Goal: Transaction & Acquisition: Purchase product/service

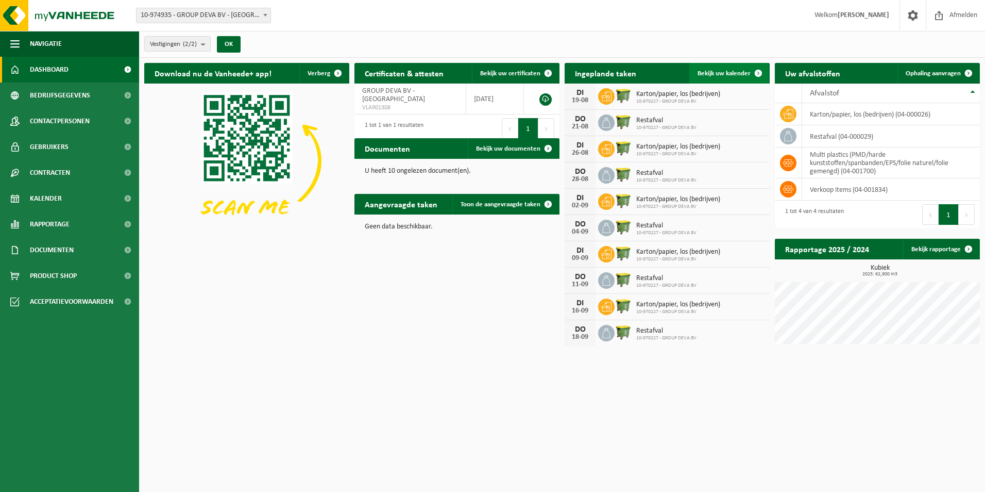
click at [730, 74] on span "Bekijk uw kalender" at bounding box center [724, 73] width 53 height 7
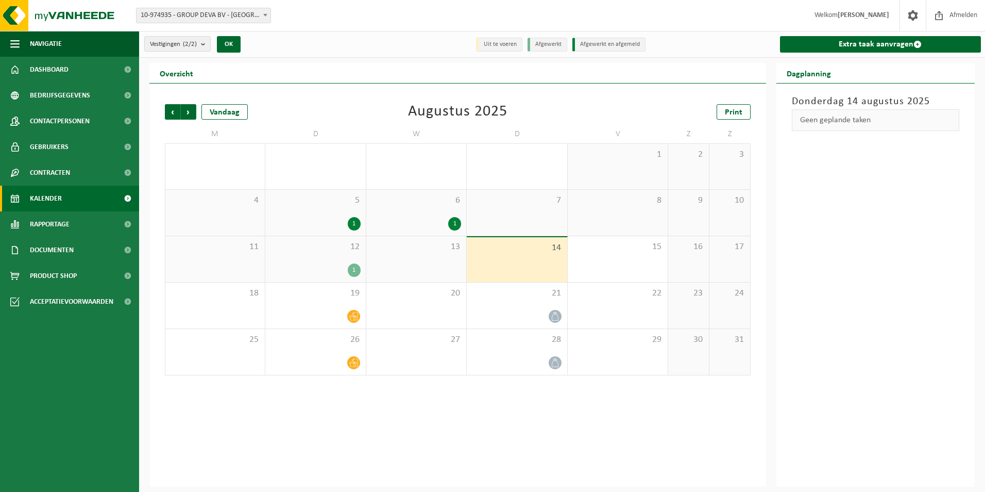
click at [352, 267] on div "1" at bounding box center [354, 269] width 13 height 13
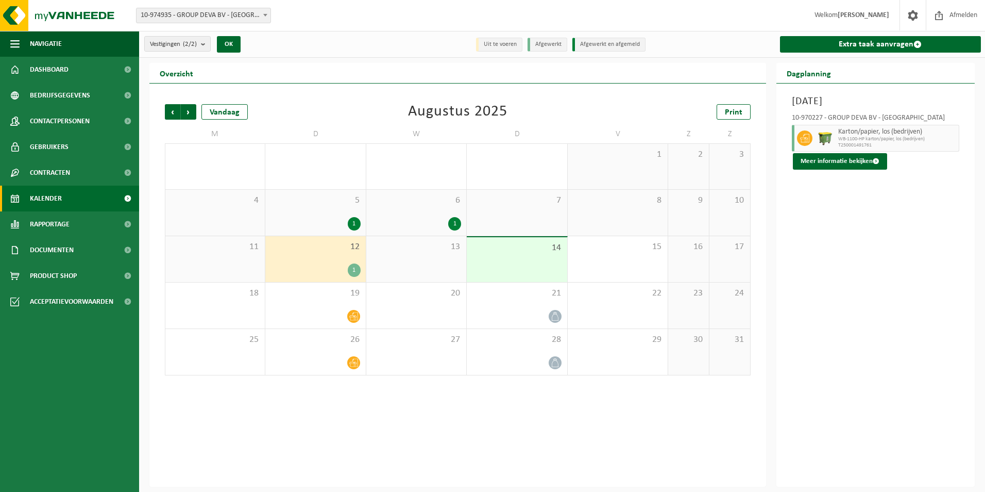
click at [425, 249] on span "13" at bounding box center [416, 246] width 90 height 11
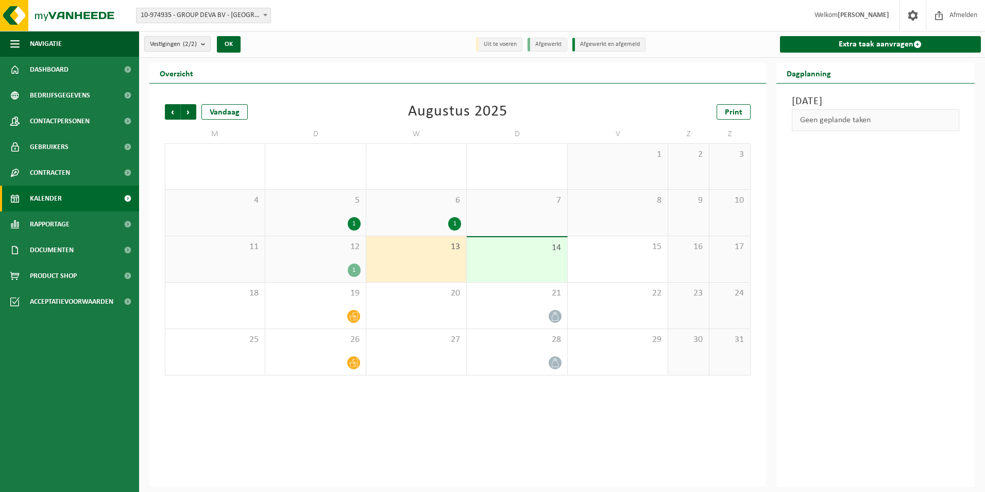
click at [535, 242] on span "14" at bounding box center [517, 247] width 90 height 11
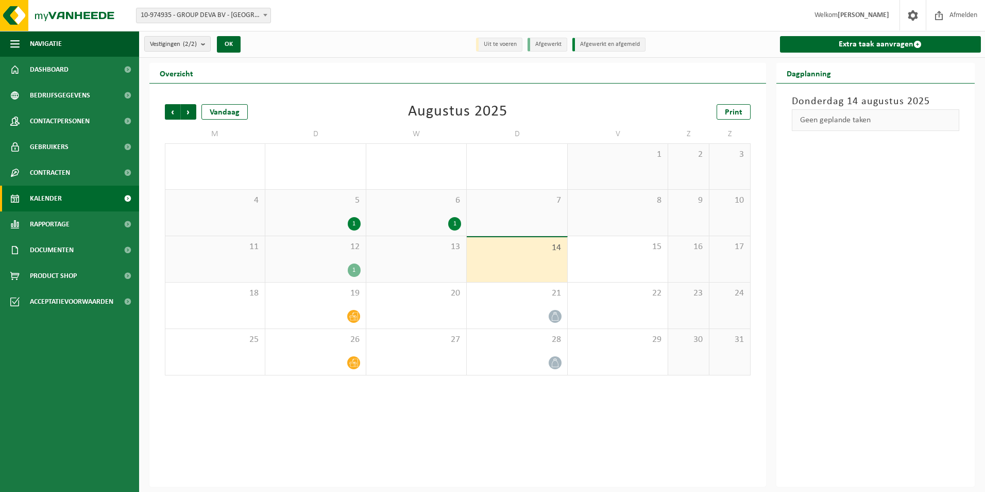
click at [418, 269] on div "13" at bounding box center [416, 259] width 100 height 46
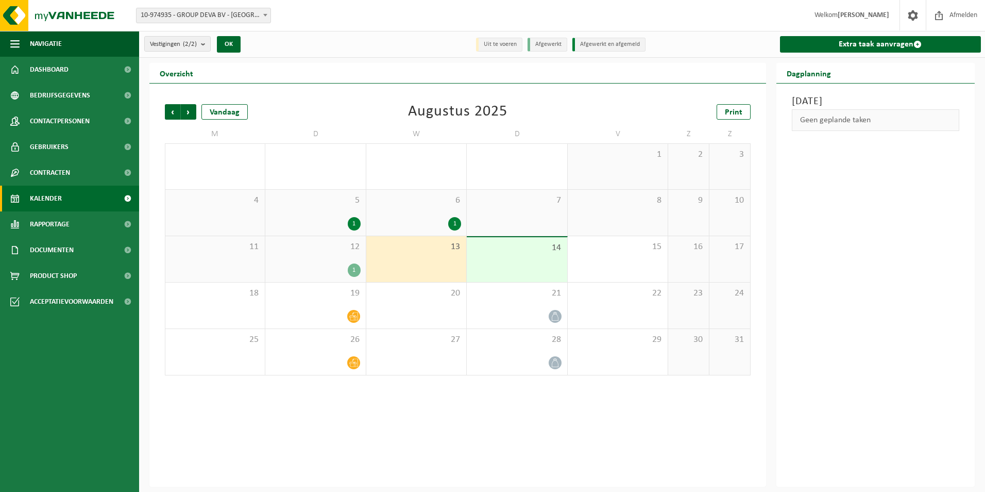
click at [346, 259] on div "12 1" at bounding box center [315, 259] width 100 height 46
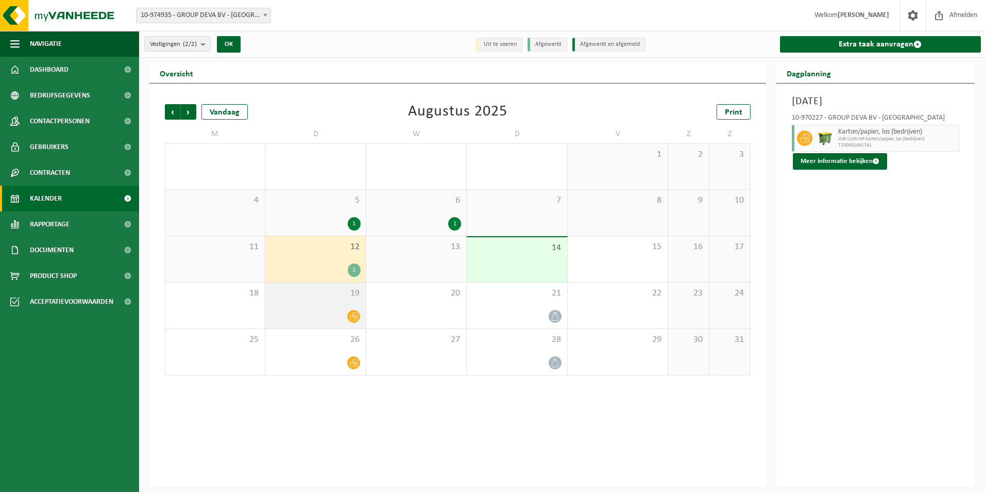
click at [327, 305] on div "19" at bounding box center [315, 305] width 100 height 46
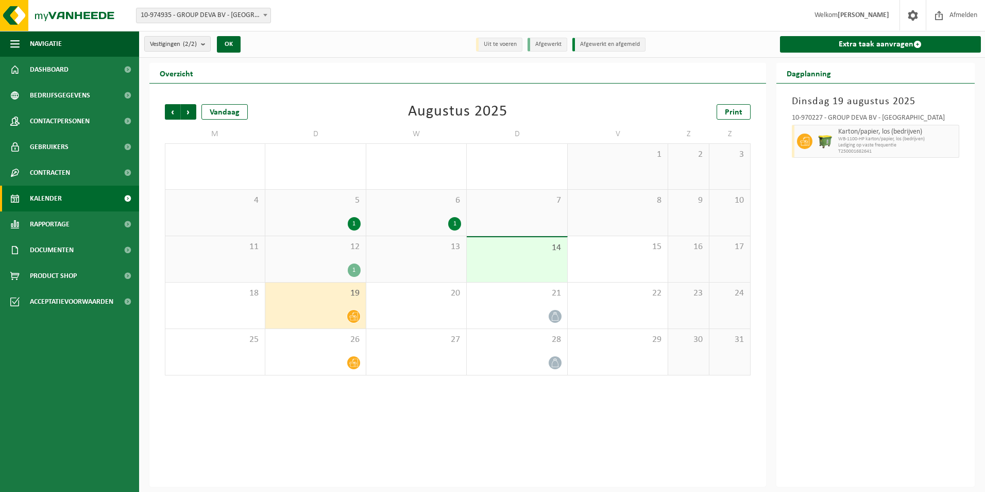
click at [303, 250] on span "12" at bounding box center [316, 246] width 90 height 11
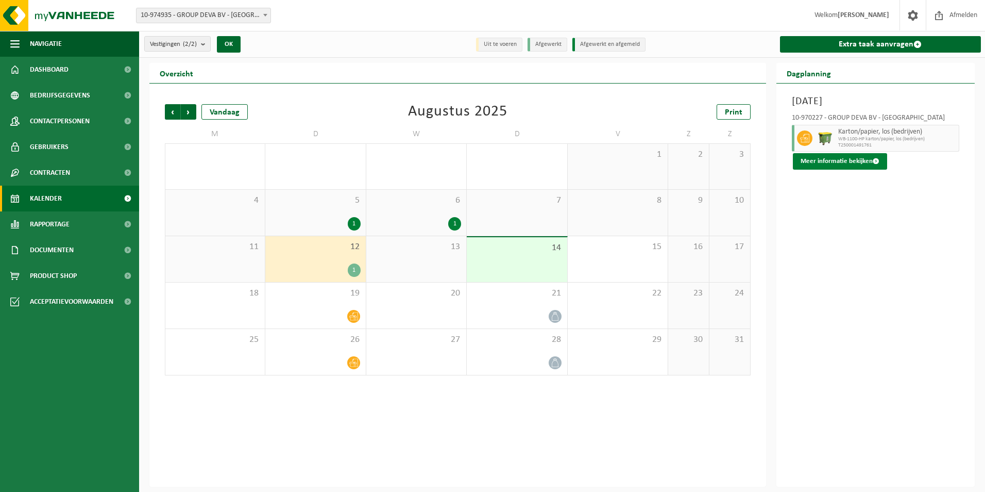
click at [850, 166] on button "Meer informatie bekijken" at bounding box center [840, 161] width 94 height 16
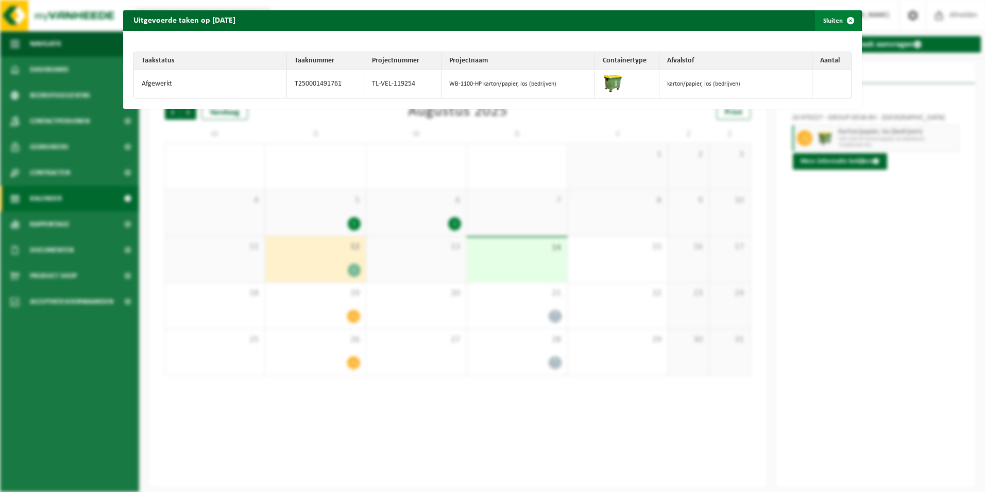
click at [840, 22] on span "button" at bounding box center [850, 20] width 21 height 21
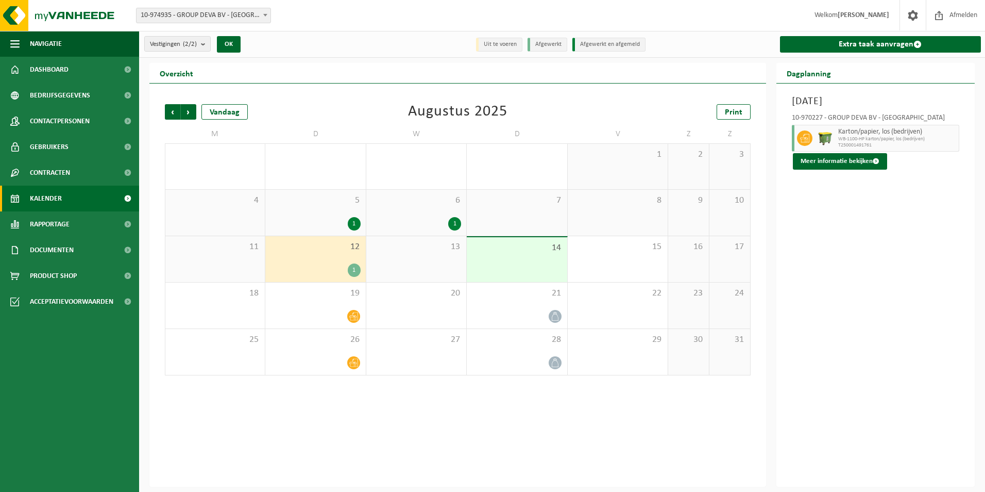
click at [445, 214] on div "6 1" at bounding box center [416, 213] width 100 height 46
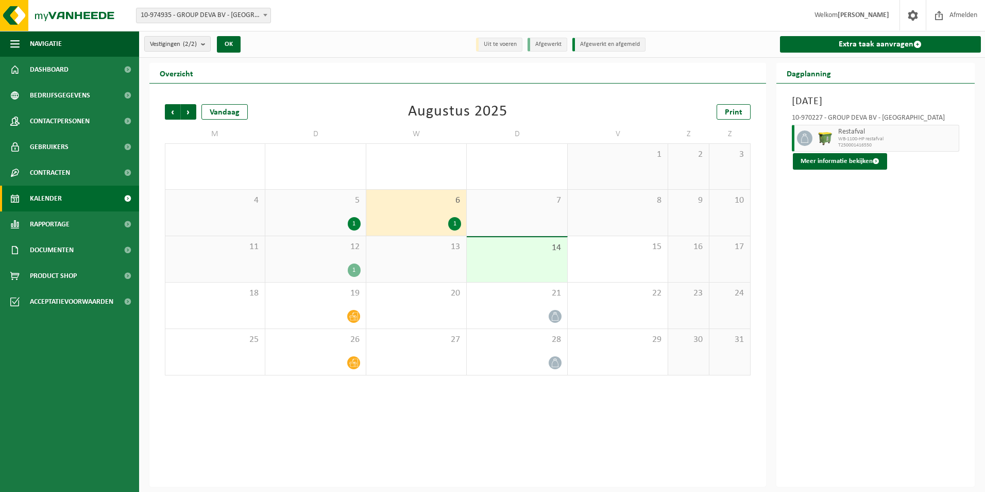
click at [382, 215] on div "6 1" at bounding box center [416, 213] width 100 height 46
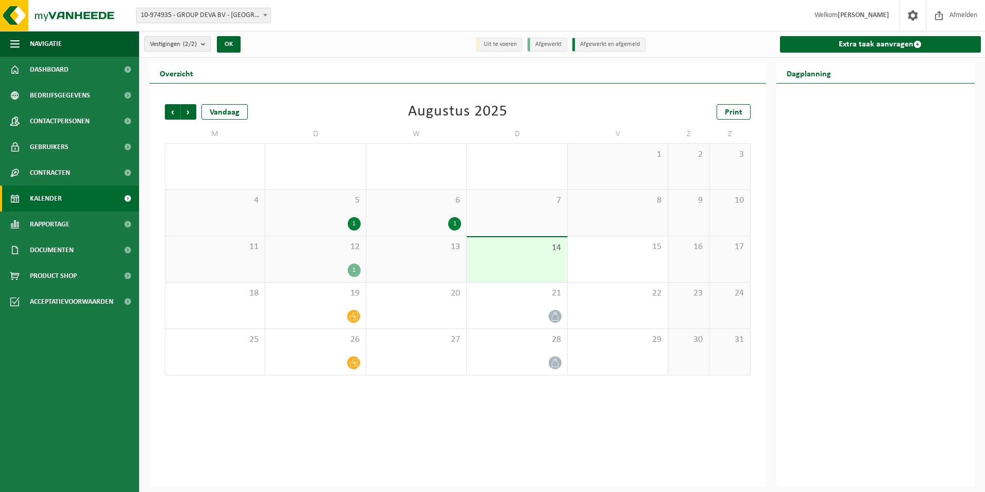
click at [306, 216] on div "5 1" at bounding box center [315, 213] width 100 height 46
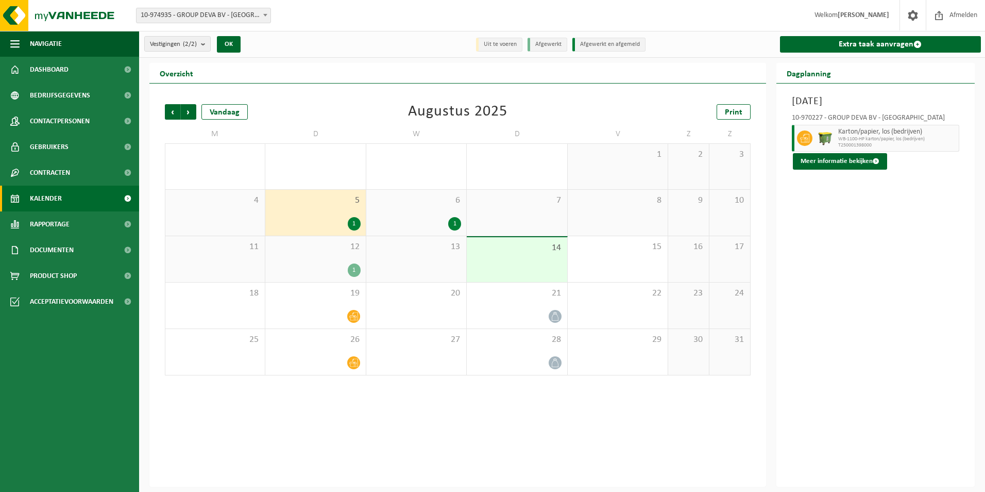
click at [316, 268] on div "1" at bounding box center [316, 269] width 90 height 13
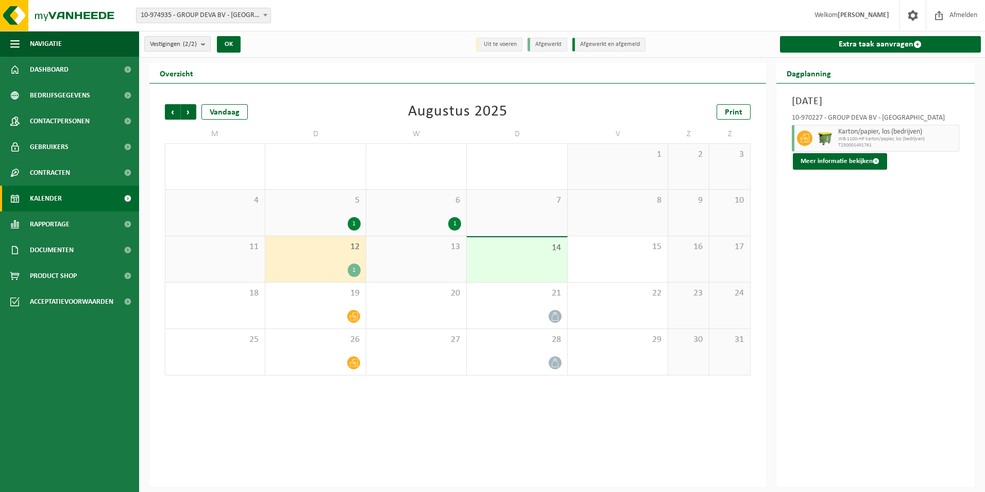
click at [550, 262] on div "14" at bounding box center [517, 259] width 100 height 45
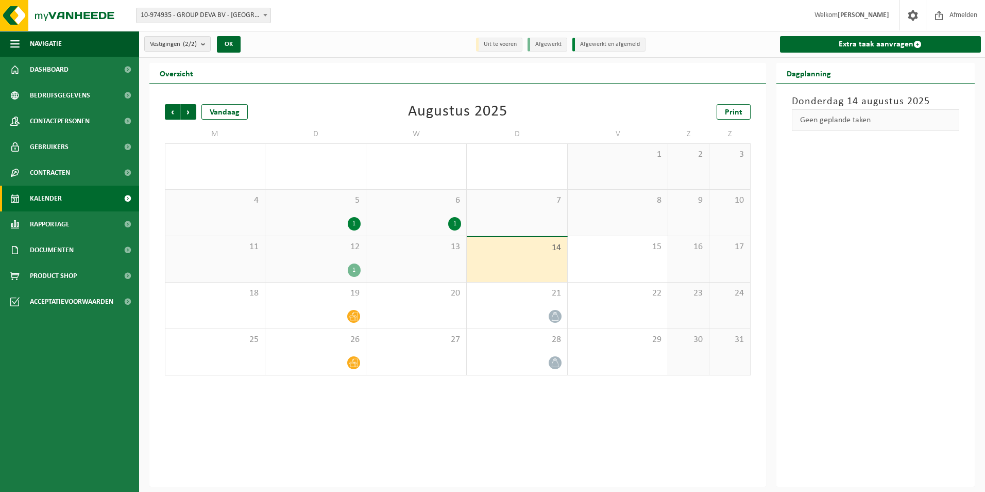
click at [325, 267] on div "1" at bounding box center [316, 269] width 90 height 13
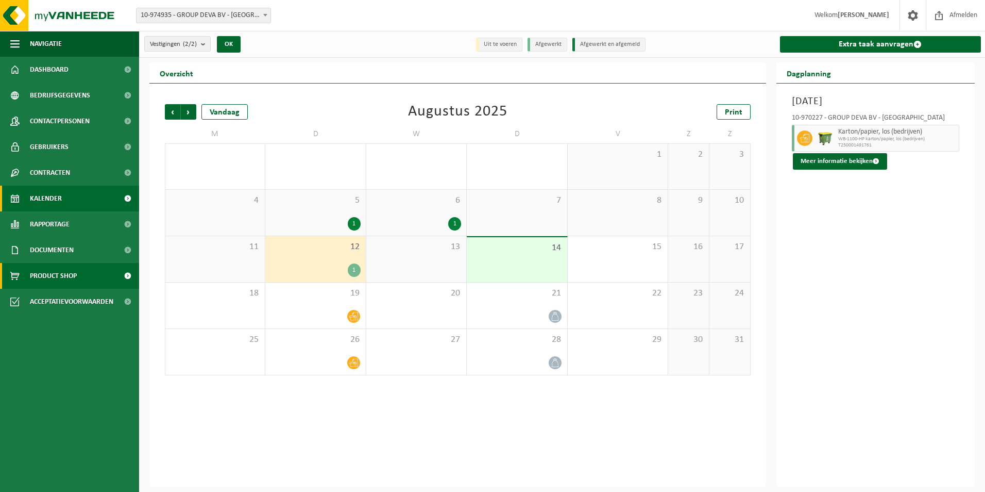
click at [30, 269] on link "Product Shop" at bounding box center [69, 276] width 139 height 26
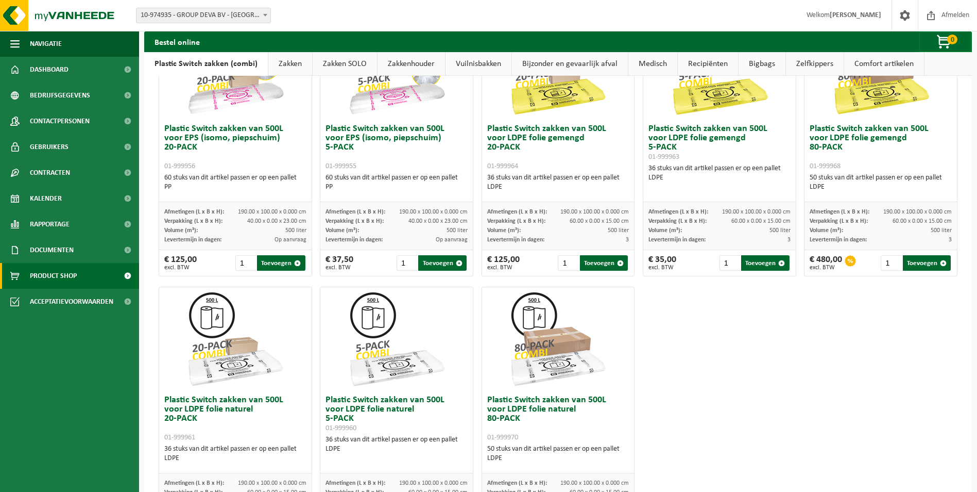
scroll to position [412, 0]
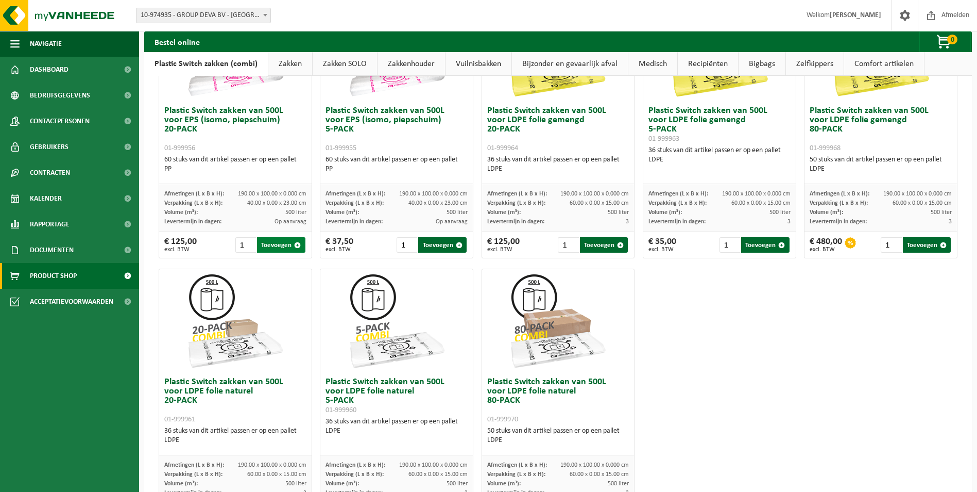
click at [288, 241] on button "Toevoegen" at bounding box center [281, 244] width 48 height 15
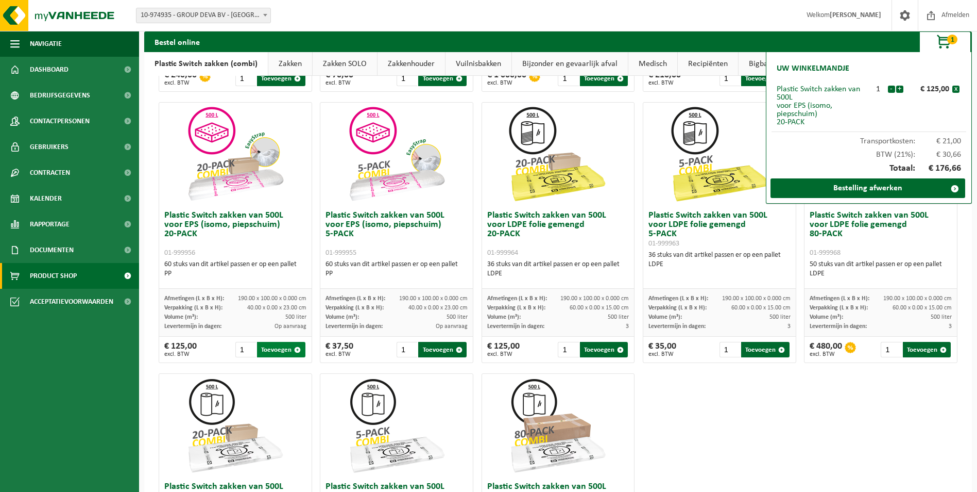
scroll to position [0, 0]
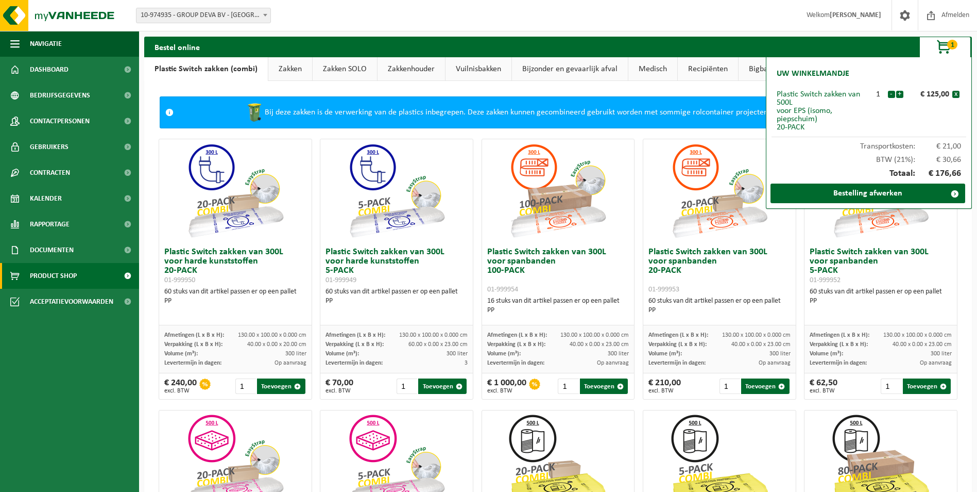
click at [489, 66] on link "Vuilnisbakken" at bounding box center [479, 69] width 66 height 24
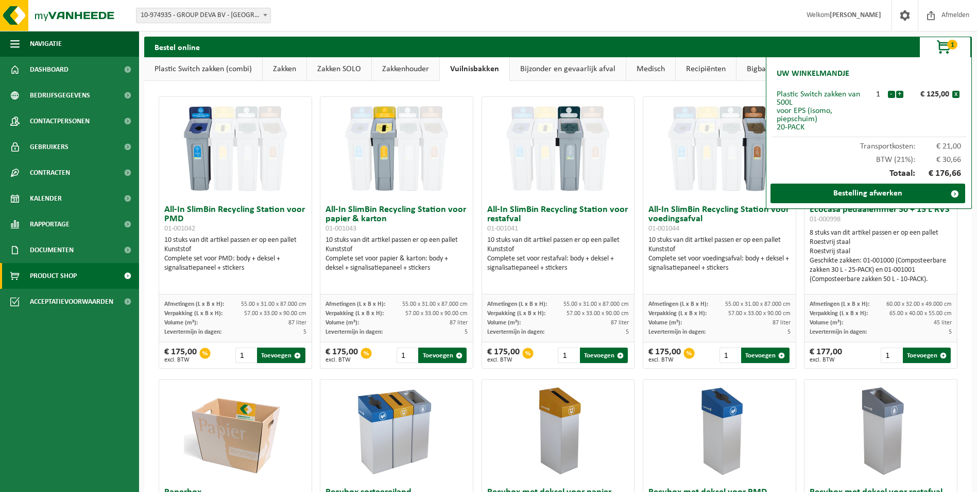
click at [948, 46] on span "1" at bounding box center [953, 45] width 10 height 10
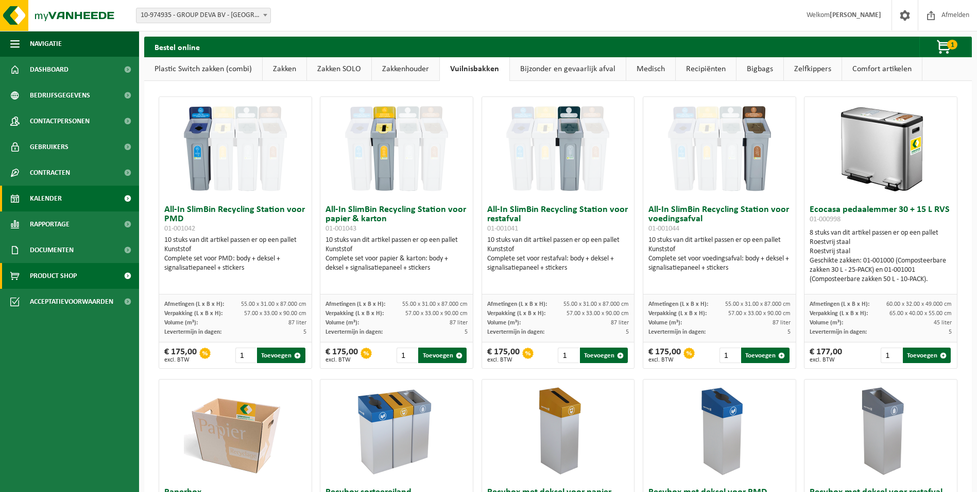
click at [56, 200] on span "Kalender" at bounding box center [46, 198] width 32 height 26
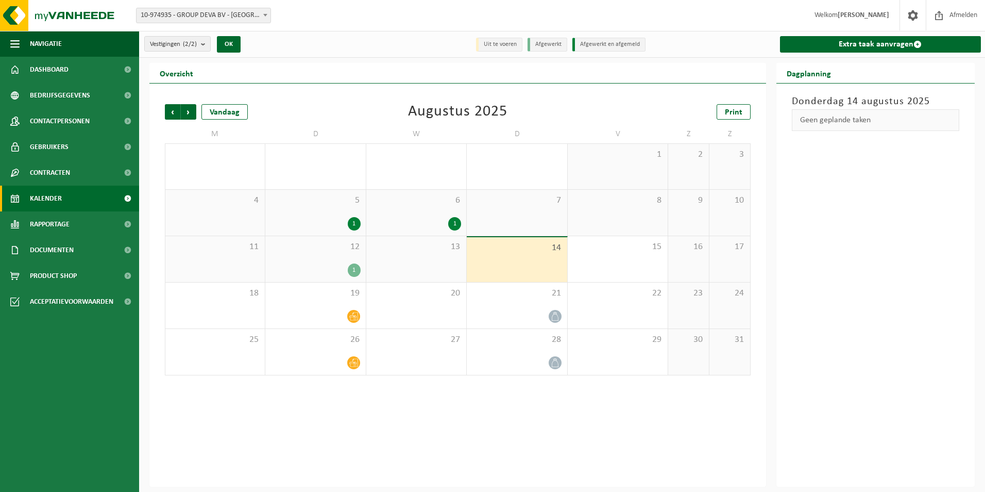
click at [527, 432] on div "Vorige Volgende Vandaag Augustus 2025 Print M D W D V Z Z 28 29 1 30 31 1 1 2 3…" at bounding box center [457, 284] width 617 height 403
click at [401, 268] on div "13" at bounding box center [416, 259] width 100 height 46
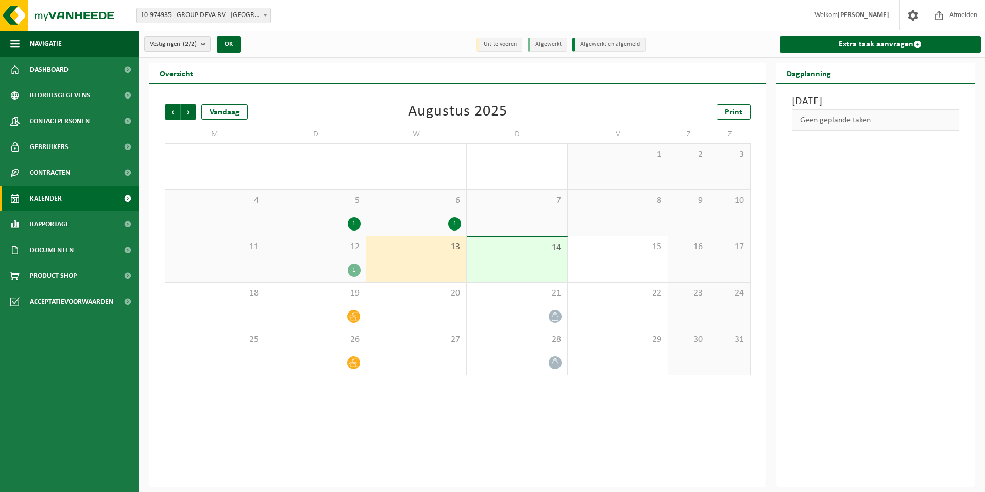
click at [525, 253] on div "14" at bounding box center [517, 259] width 100 height 45
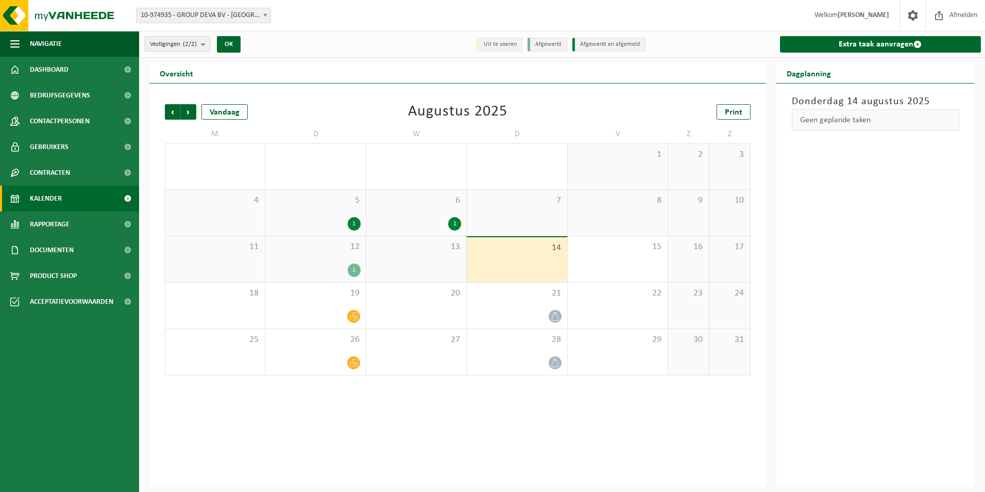
click at [415, 255] on div "13" at bounding box center [416, 259] width 100 height 46
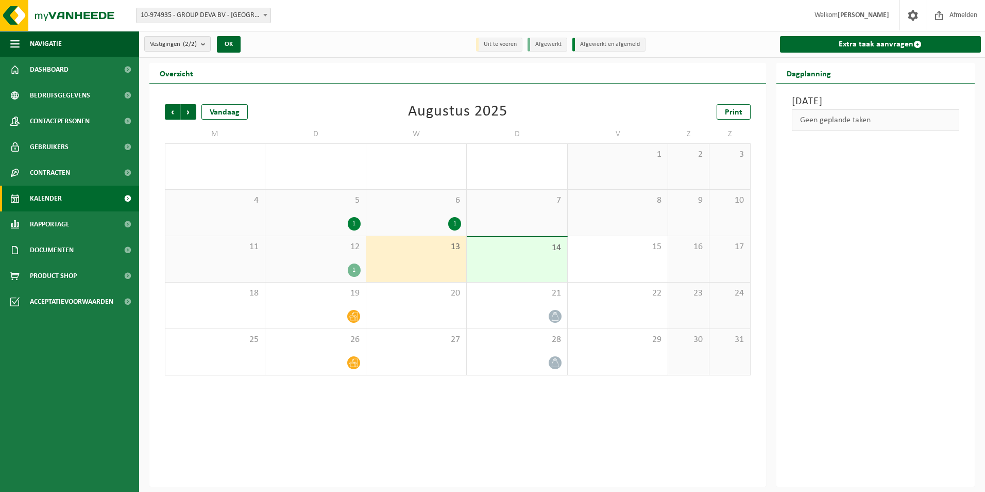
click at [530, 258] on div "14" at bounding box center [517, 259] width 100 height 45
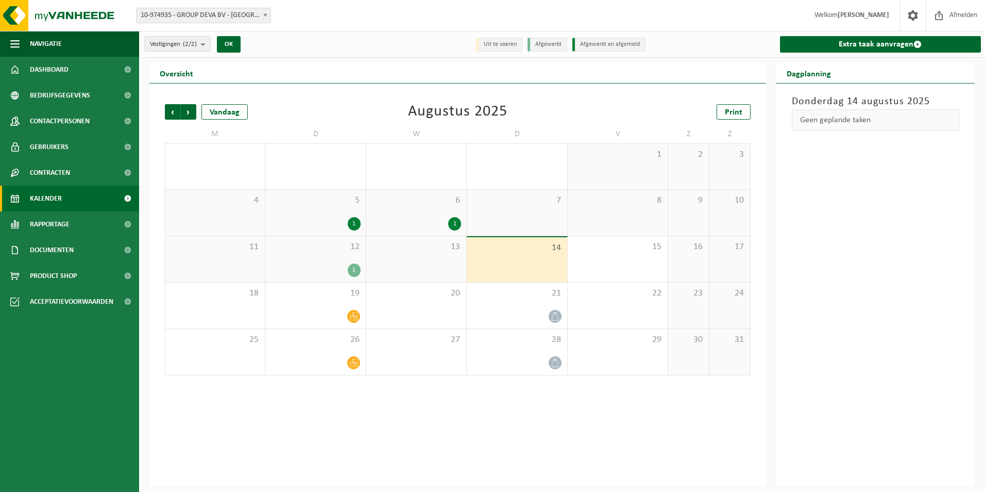
click at [514, 267] on div "14" at bounding box center [517, 259] width 100 height 45
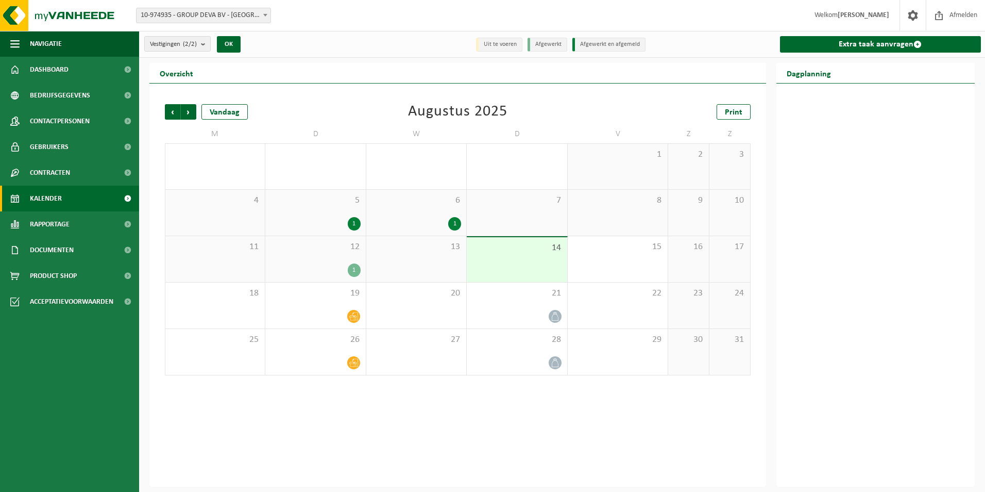
click at [546, 97] on div "Vorige Volgende Vandaag Augustus 2025 Print M D W D V Z Z 28 29 1 30 31 1 1 2 3…" at bounding box center [458, 240] width 596 height 292
click at [425, 257] on div "13" at bounding box center [416, 259] width 100 height 46
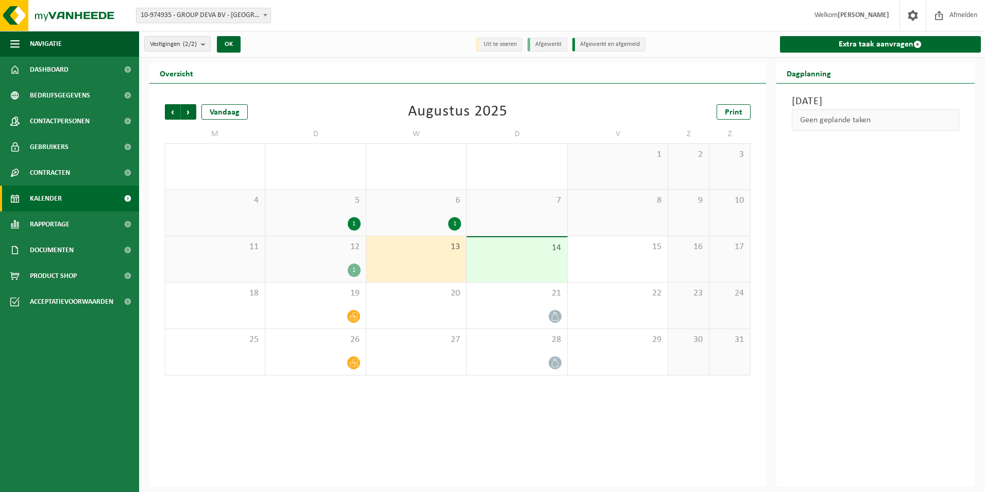
click at [512, 263] on div "14" at bounding box center [517, 259] width 100 height 45
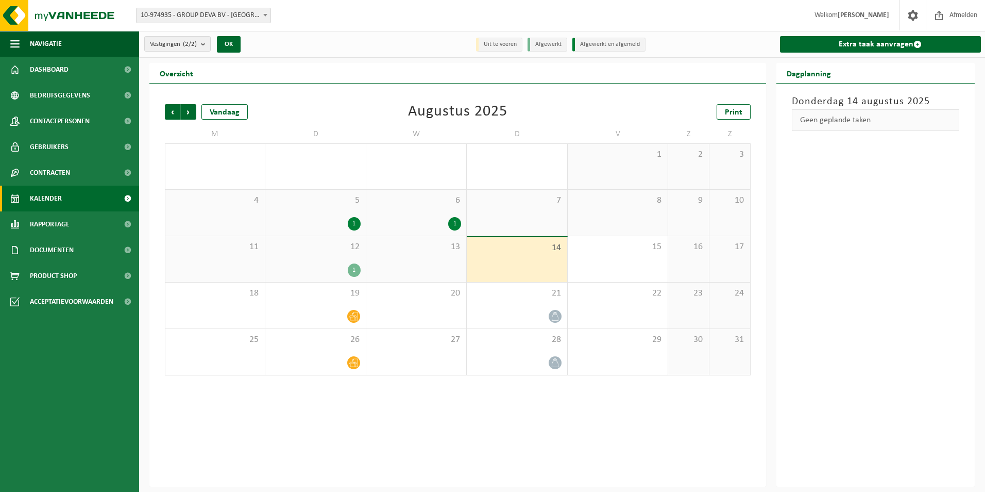
click at [402, 259] on div "13" at bounding box center [416, 259] width 100 height 46
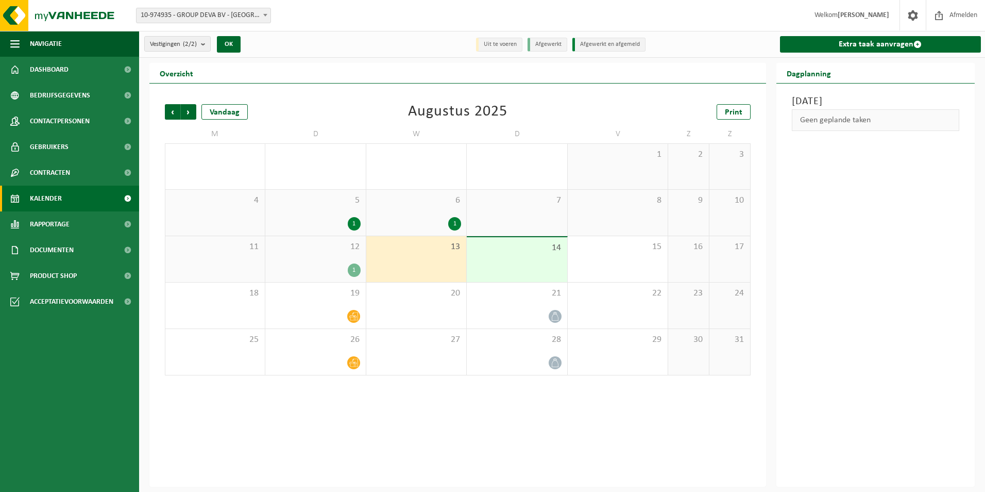
click at [482, 255] on div "14" at bounding box center [517, 259] width 100 height 45
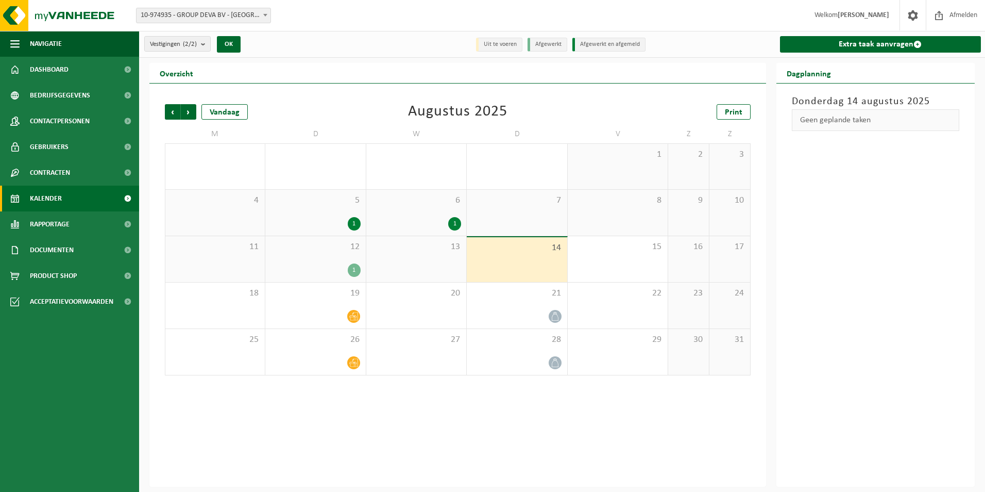
click at [396, 257] on div "13" at bounding box center [416, 259] width 100 height 46
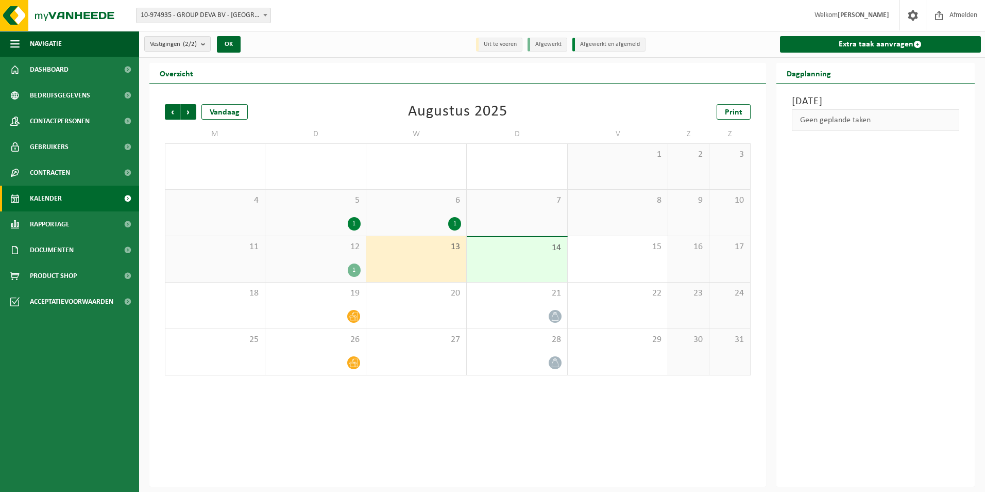
click at [303, 266] on div "1" at bounding box center [316, 269] width 90 height 13
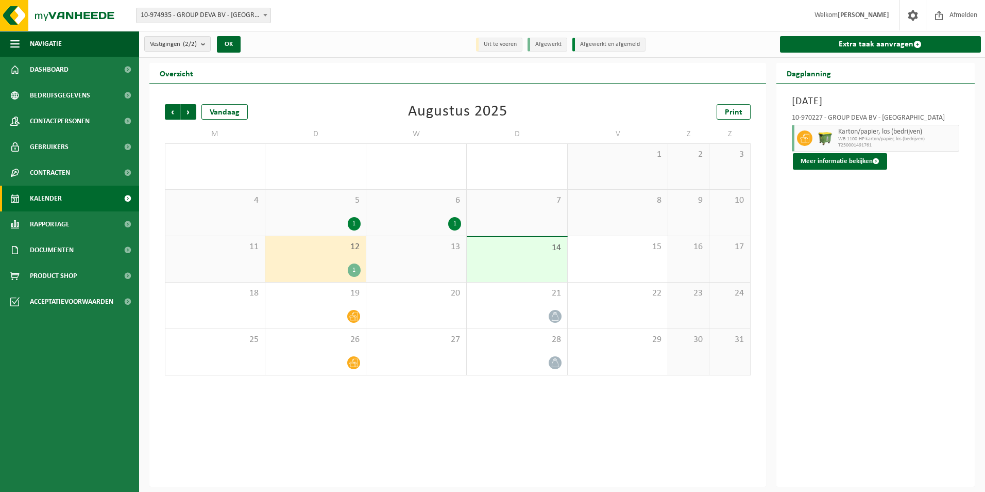
click at [423, 251] on span "13" at bounding box center [416, 246] width 90 height 11
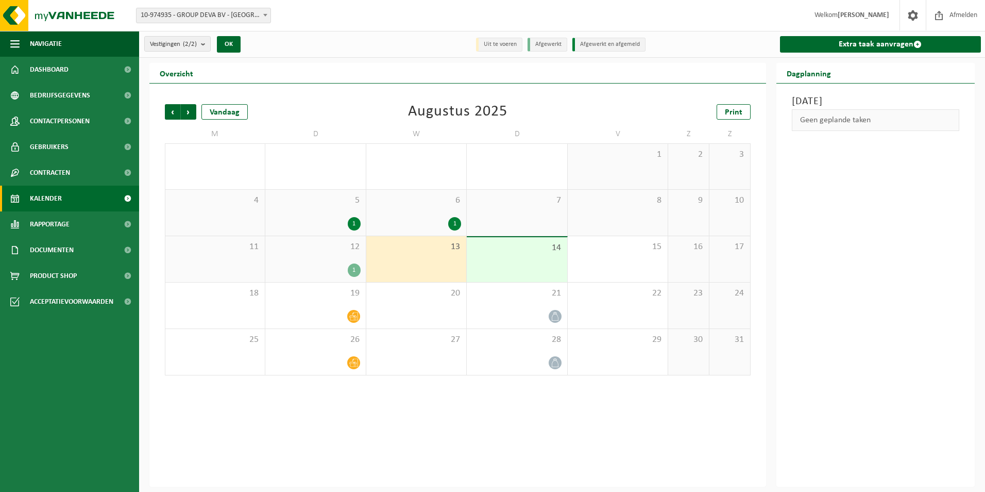
click at [483, 240] on div "14" at bounding box center [517, 259] width 100 height 45
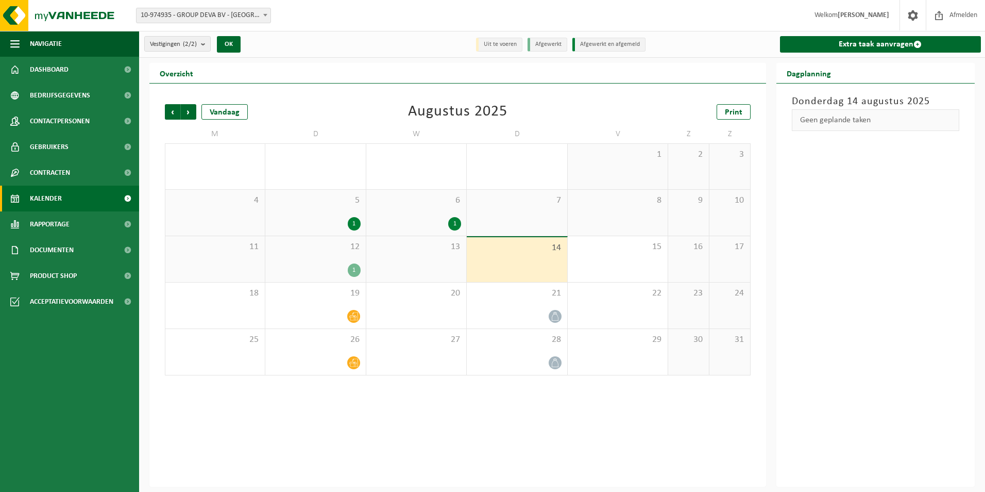
click at [409, 261] on div "13" at bounding box center [416, 259] width 100 height 46
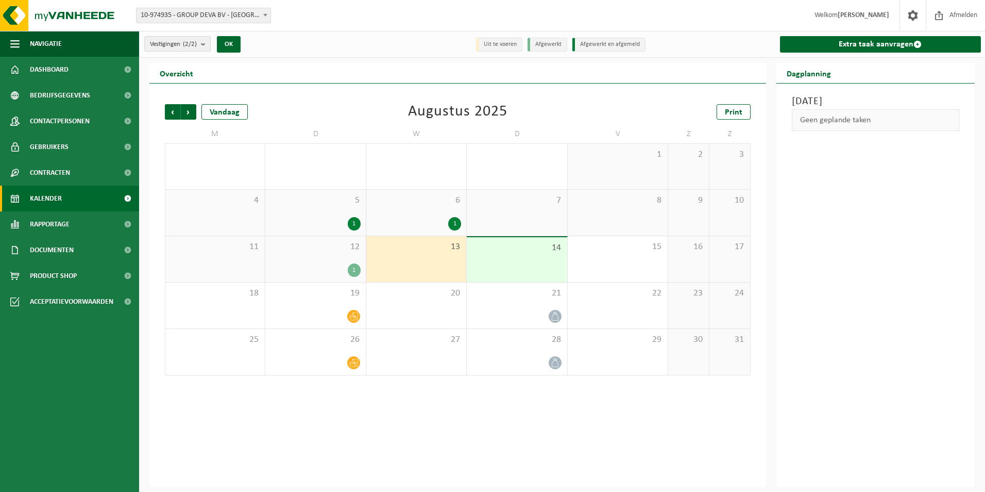
click at [475, 257] on div "14" at bounding box center [517, 259] width 100 height 45
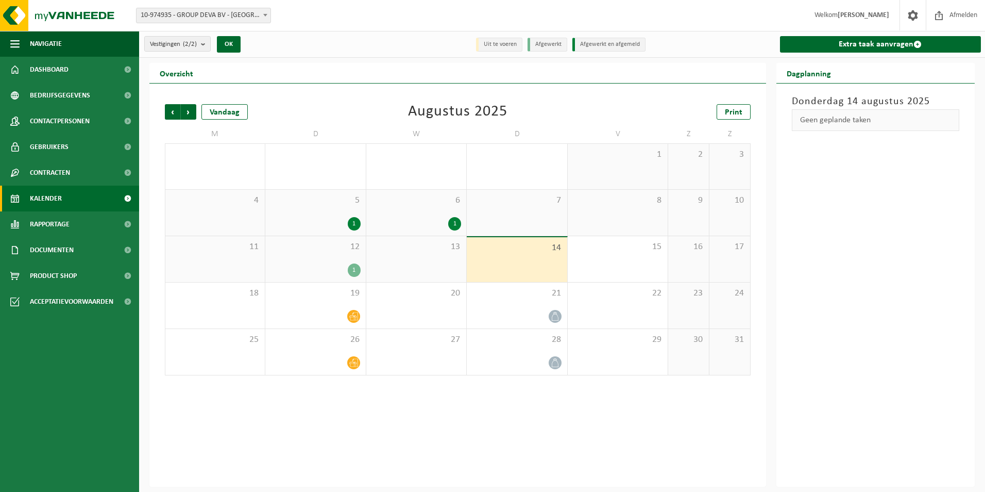
click at [442, 258] on div "13" at bounding box center [416, 259] width 100 height 46
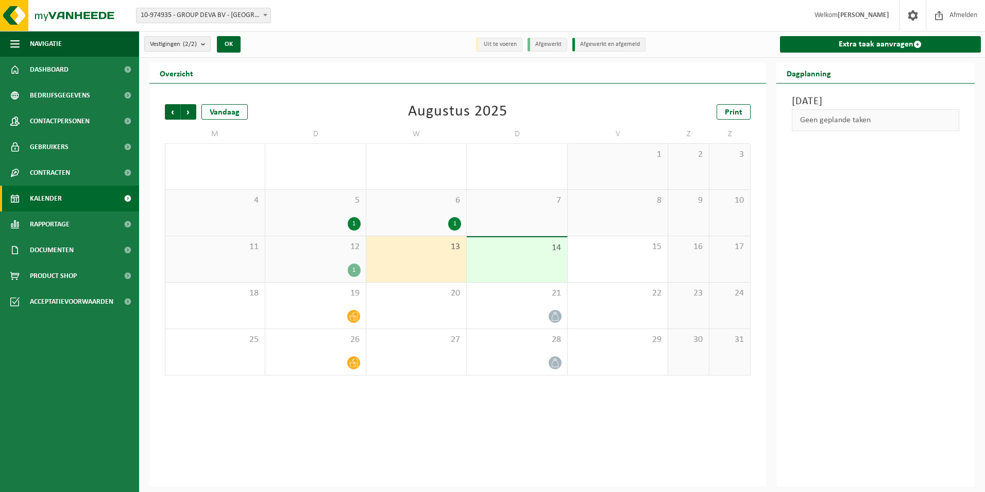
click at [512, 258] on div "14" at bounding box center [517, 259] width 100 height 45
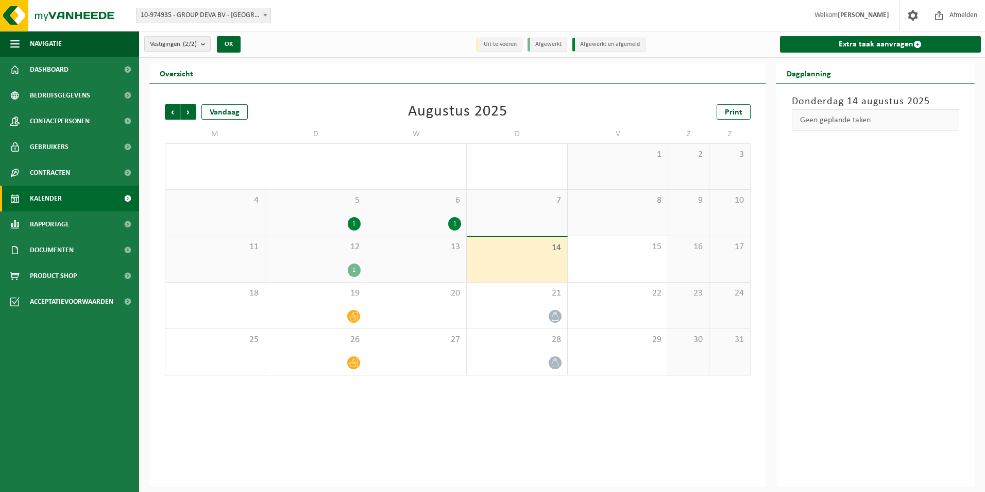
click at [429, 258] on div "13" at bounding box center [416, 259] width 100 height 46
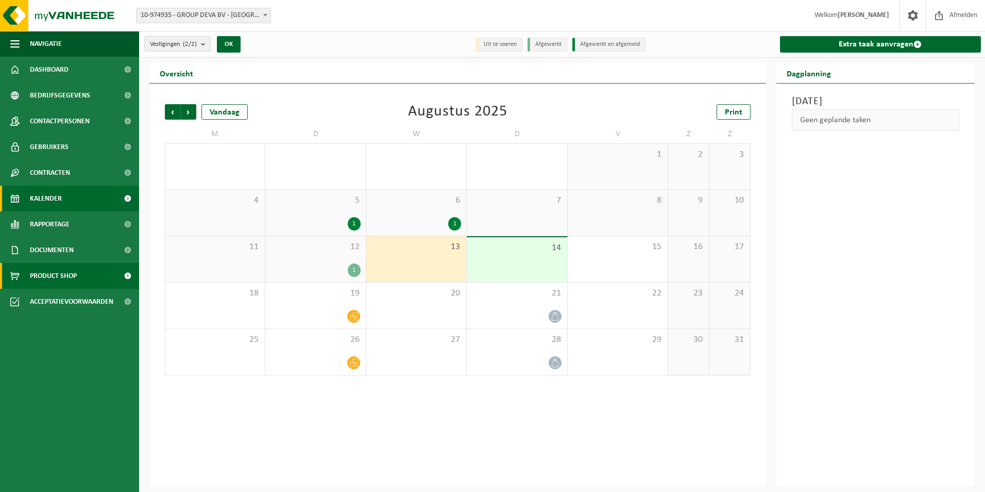
click at [70, 274] on span "Product Shop" at bounding box center [53, 276] width 47 height 26
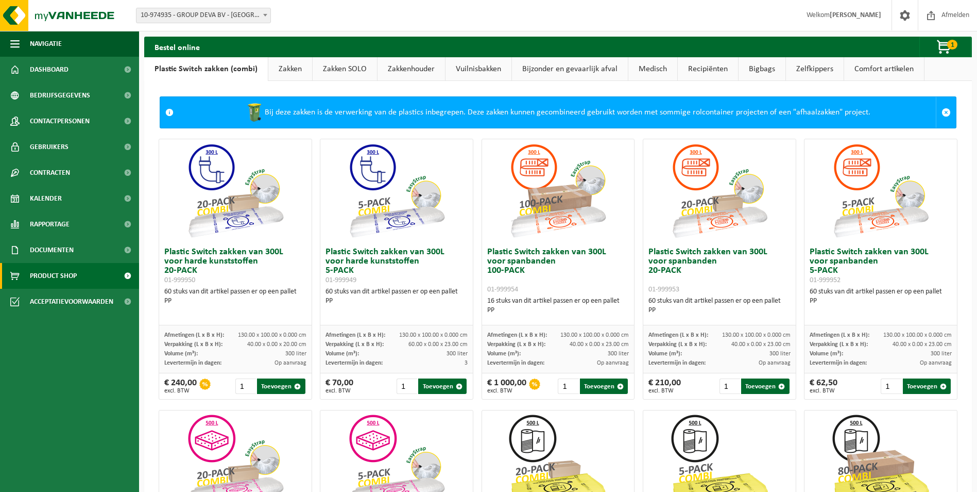
click at [773, 66] on link "Bigbags" at bounding box center [762, 69] width 47 height 24
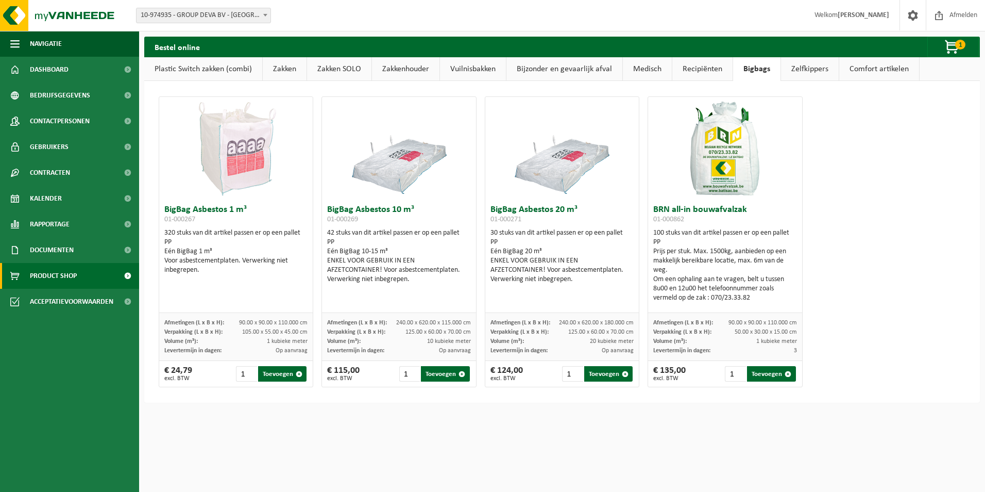
click at [794, 69] on link "Zelfkippers" at bounding box center [810, 69] width 58 height 24
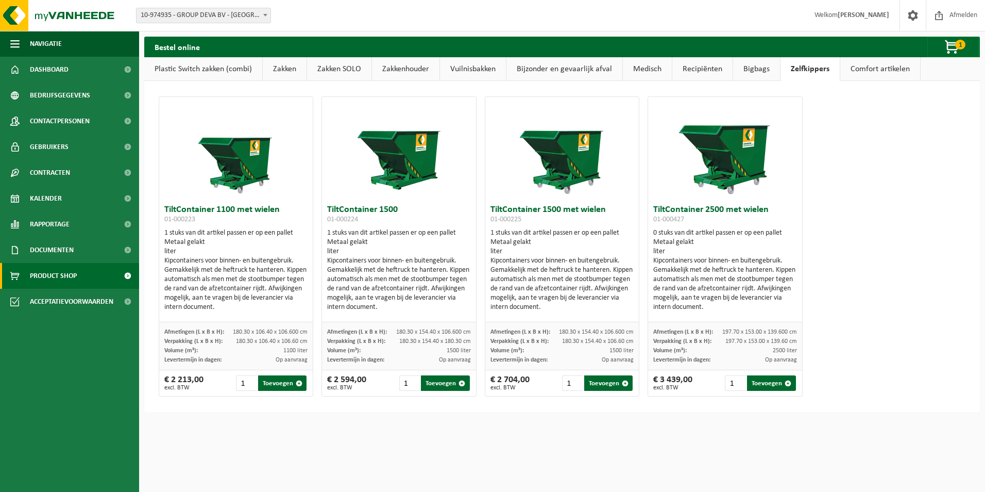
click at [895, 72] on link "Comfort artikelen" at bounding box center [880, 69] width 80 height 24
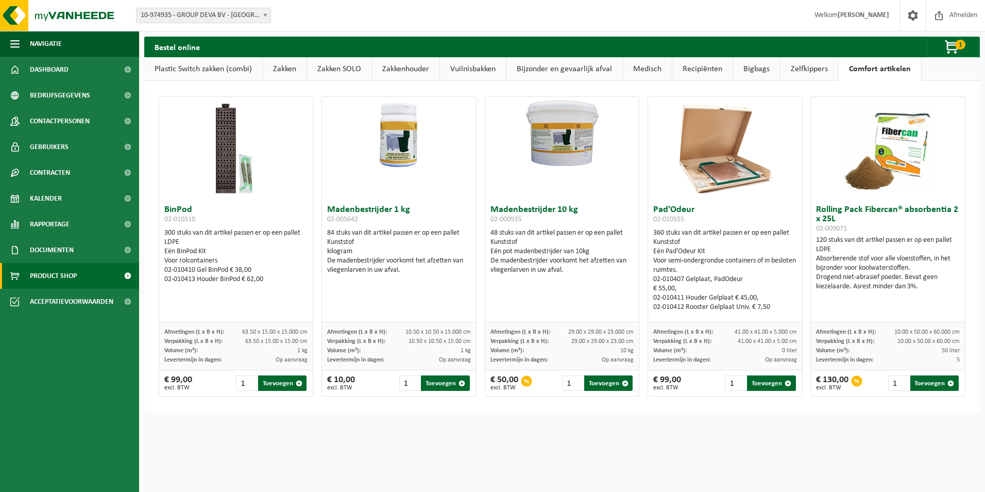
click at [708, 69] on link "Recipiënten" at bounding box center [702, 69] width 60 height 24
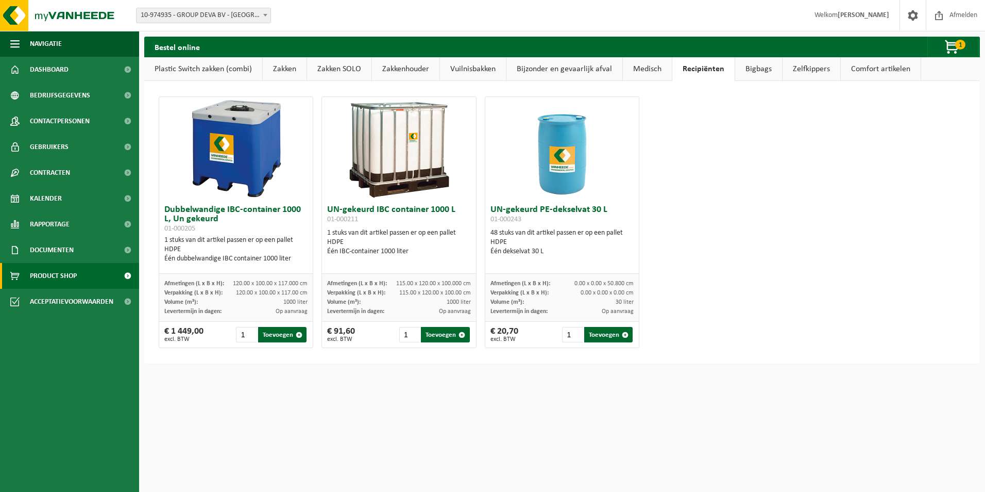
click at [641, 66] on link "Medisch" at bounding box center [647, 69] width 49 height 24
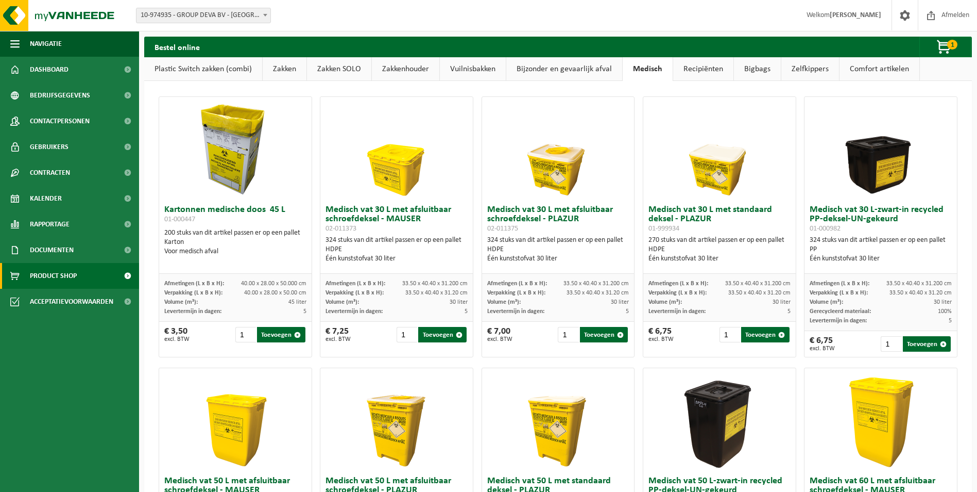
click at [576, 66] on link "Bijzonder en gevaarlijk afval" at bounding box center [564, 69] width 116 height 24
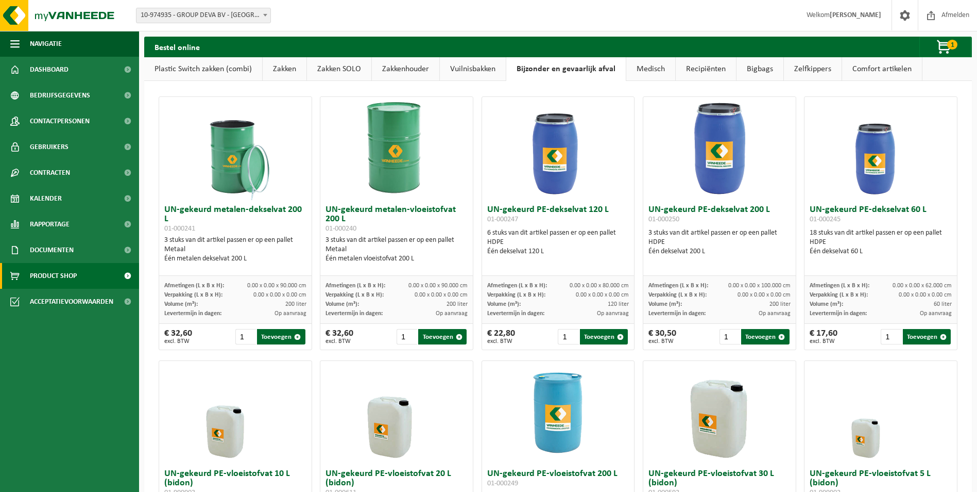
click at [464, 73] on link "Vuilnisbakken" at bounding box center [473, 69] width 66 height 24
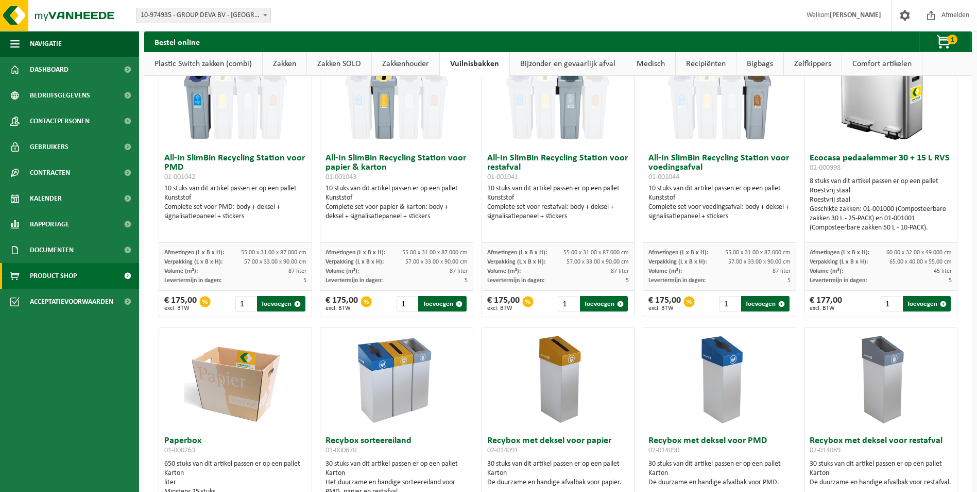
scroll to position [103, 0]
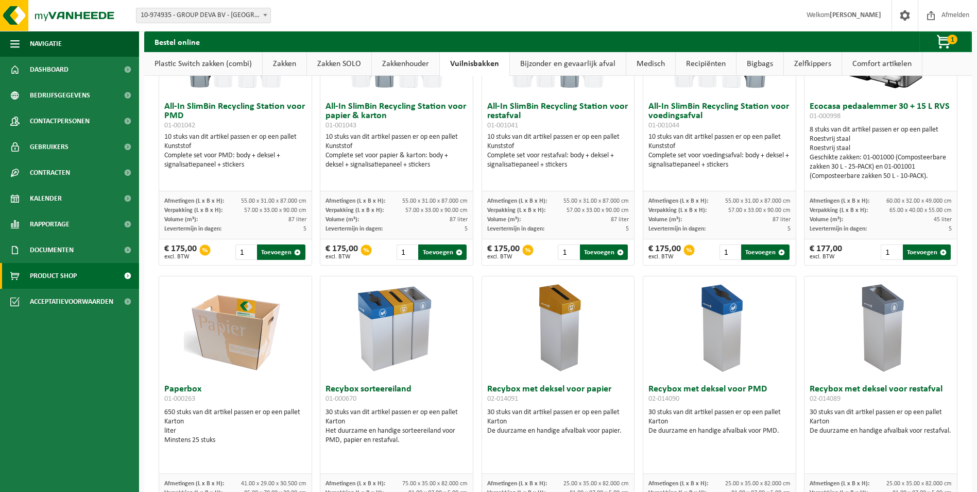
click at [426, 57] on link "Zakkenhouder" at bounding box center [405, 64] width 67 height 24
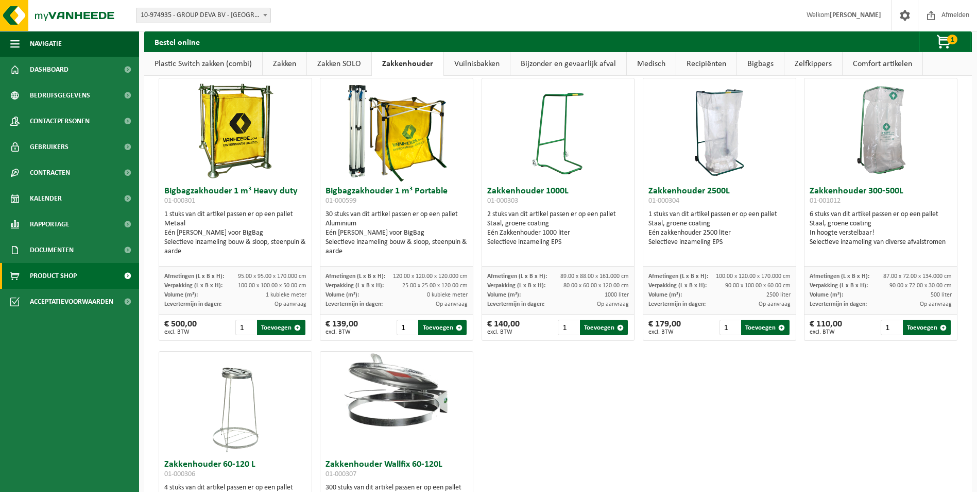
scroll to position [0, 0]
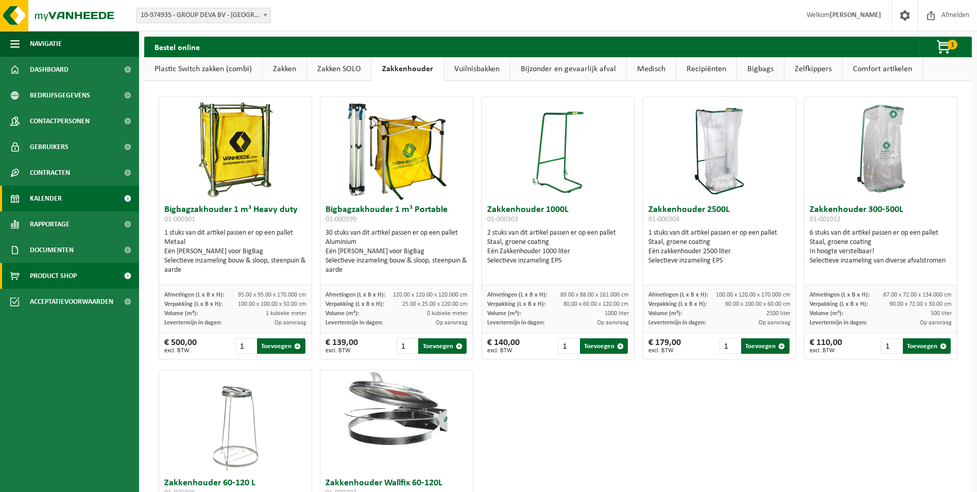
click at [58, 197] on span "Kalender" at bounding box center [46, 198] width 32 height 26
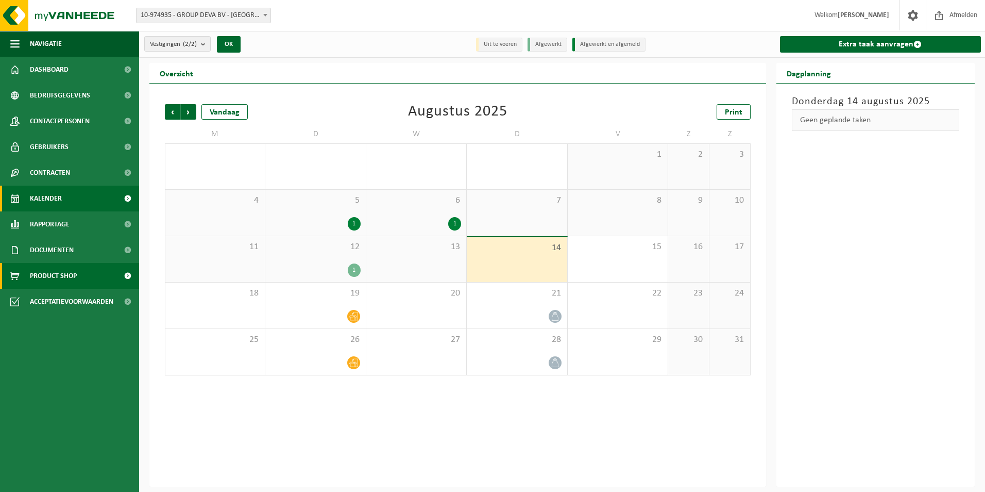
click at [40, 276] on span "Product Shop" at bounding box center [53, 276] width 47 height 26
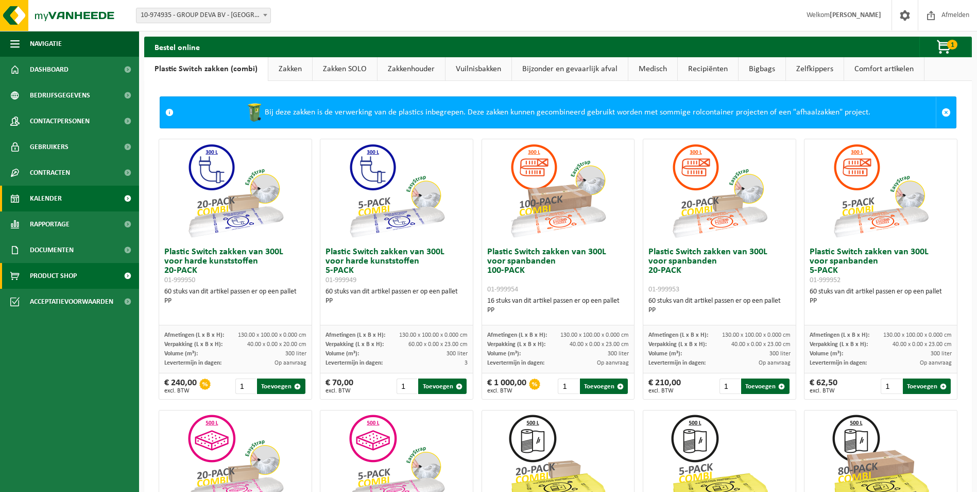
click at [60, 197] on span "Kalender" at bounding box center [46, 198] width 32 height 26
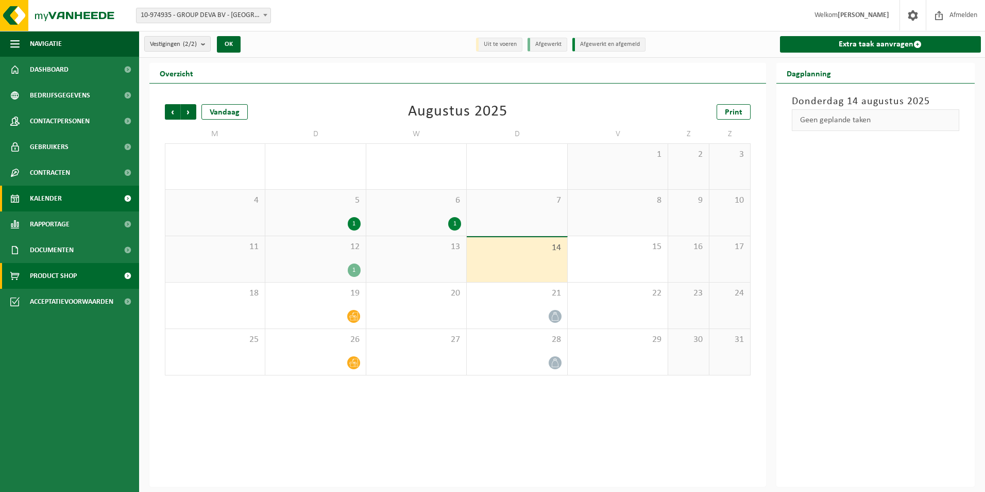
click at [67, 269] on span "Product Shop" at bounding box center [53, 276] width 47 height 26
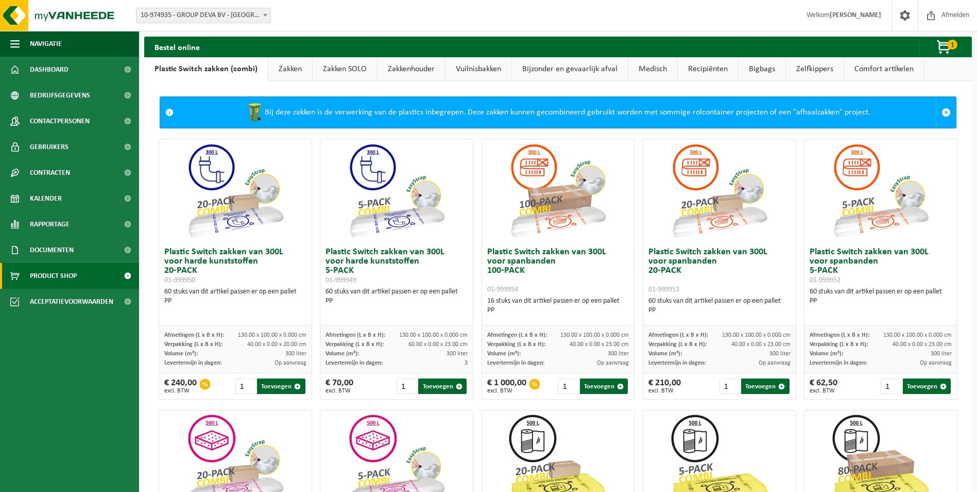
click at [290, 67] on link "Zakken" at bounding box center [290, 69] width 44 height 24
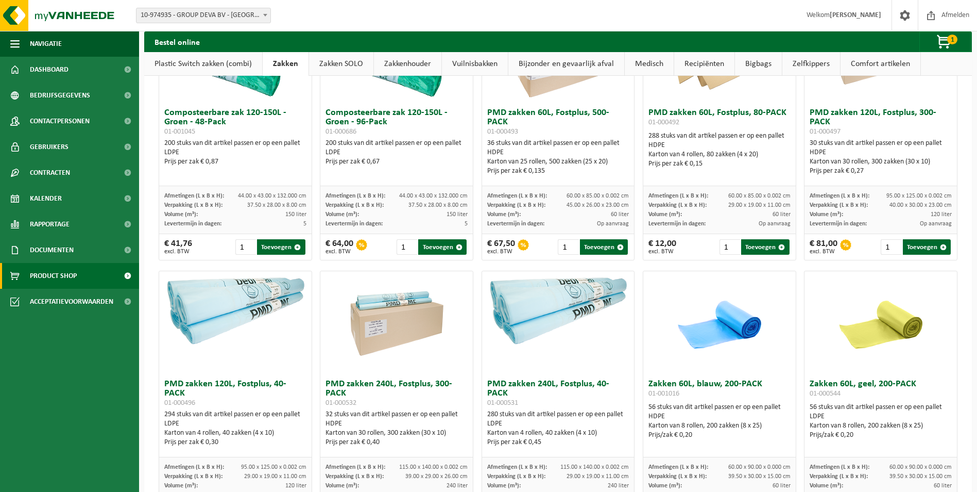
scroll to position [567, 0]
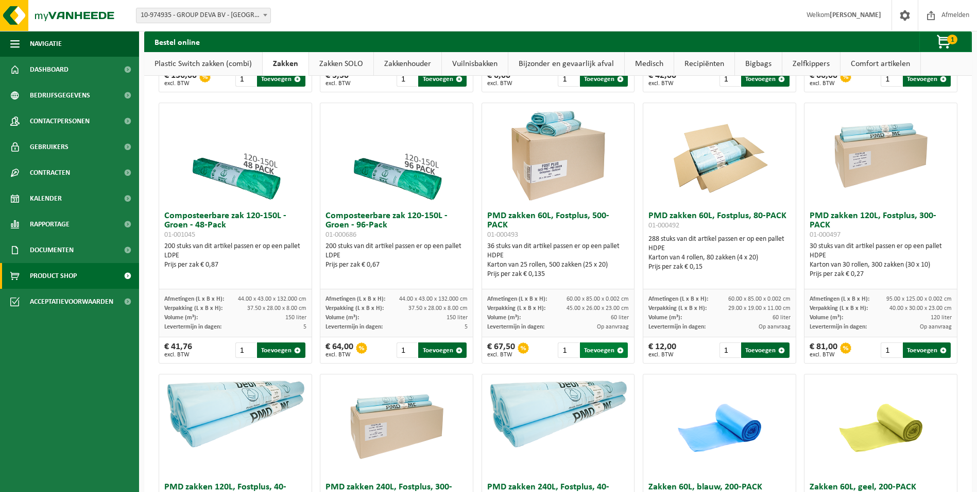
click at [598, 356] on button "Toevoegen" at bounding box center [604, 349] width 48 height 15
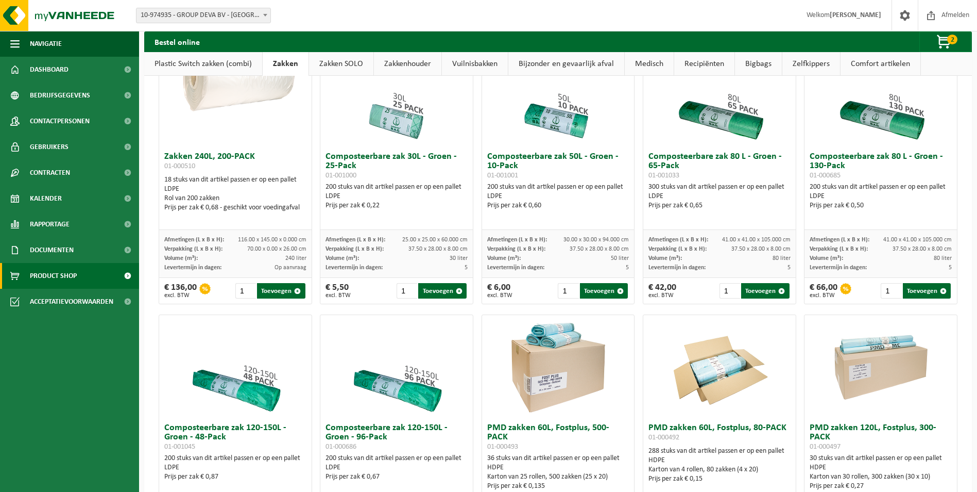
scroll to position [0, 0]
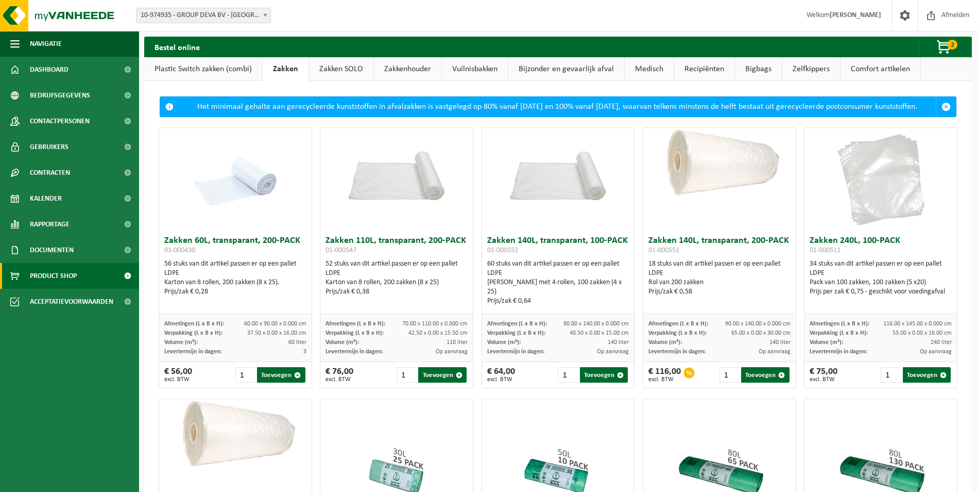
click at [412, 66] on link "Zakkenhouder" at bounding box center [407, 69] width 67 height 24
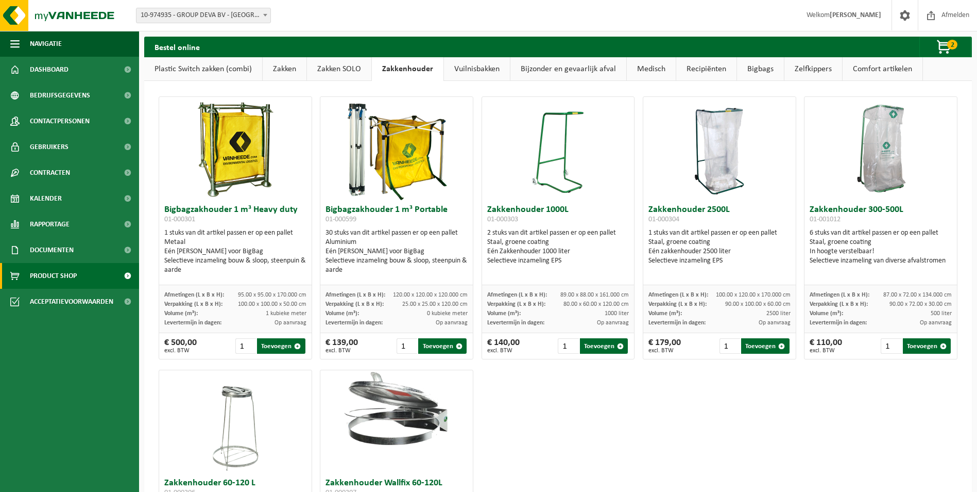
click at [497, 65] on link "Vuilnisbakken" at bounding box center [477, 69] width 66 height 24
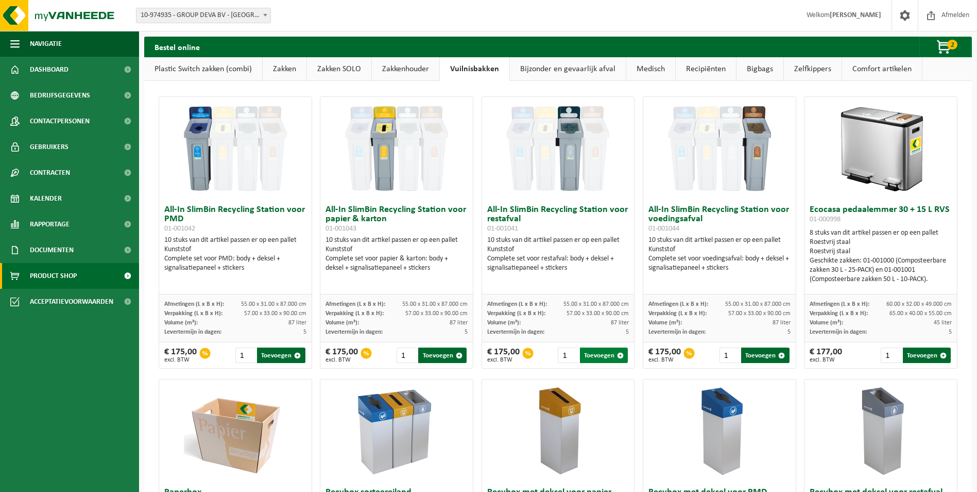
click at [593, 353] on button "Toevoegen" at bounding box center [604, 354] width 48 height 15
click at [278, 353] on button "Toevoegen" at bounding box center [281, 354] width 48 height 15
click at [439, 353] on button "Toevoegen" at bounding box center [442, 354] width 48 height 15
click at [946, 46] on span "button" at bounding box center [945, 47] width 52 height 21
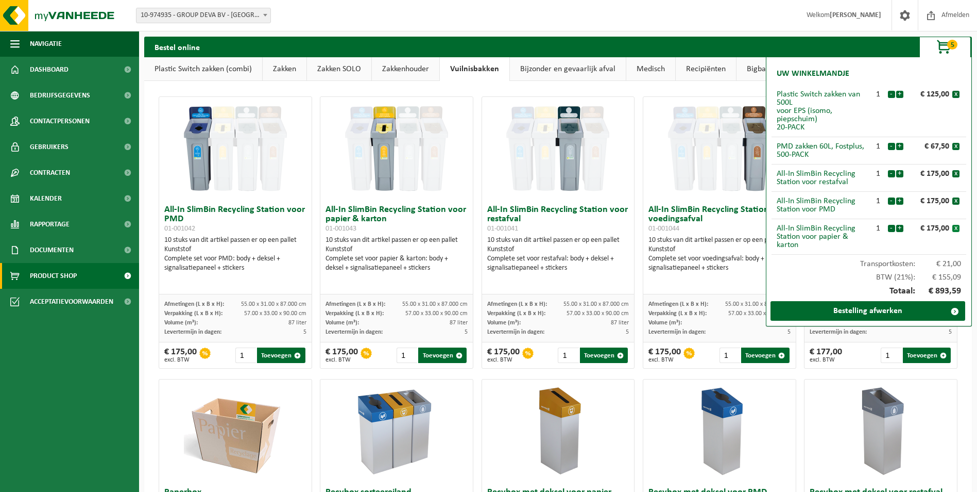
click at [957, 227] on button "x" at bounding box center [956, 228] width 7 height 7
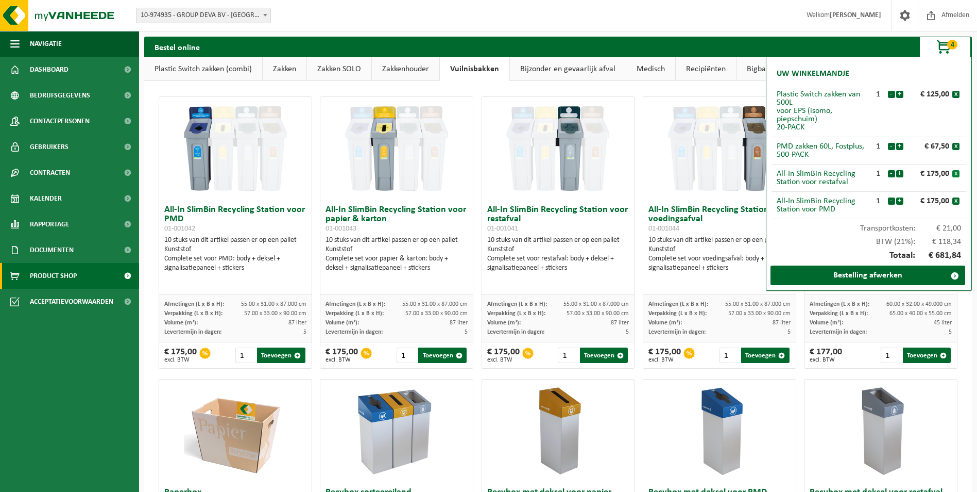
click at [956, 176] on button "x" at bounding box center [956, 173] width 7 height 7
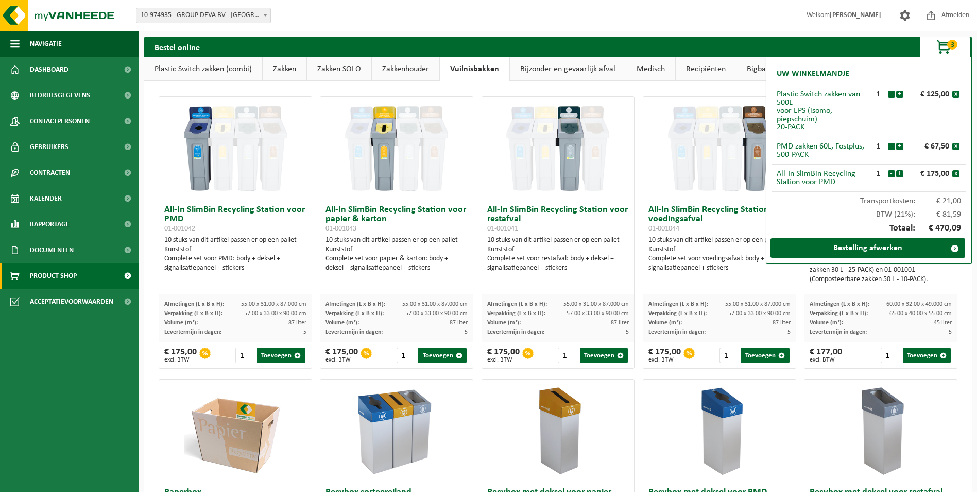
click at [956, 176] on button "x" at bounding box center [956, 173] width 7 height 7
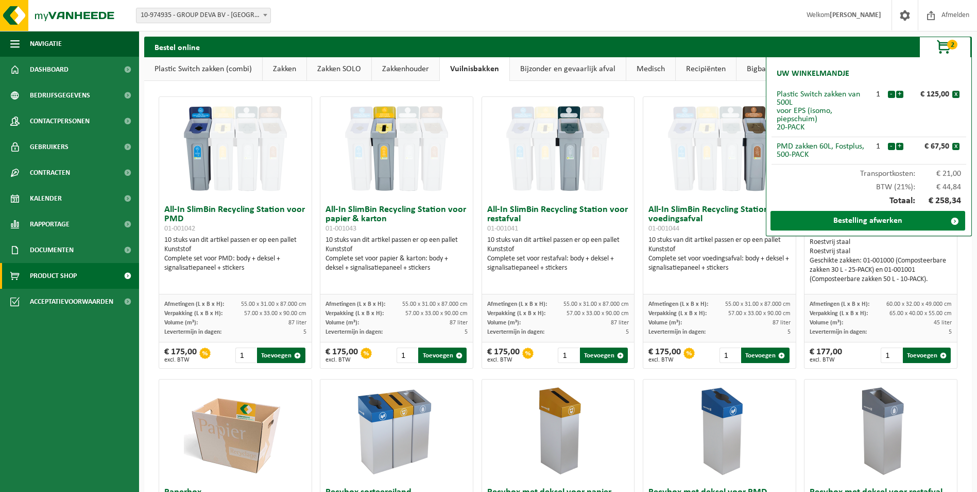
click at [889, 220] on link "Bestelling afwerken" at bounding box center [868, 221] width 195 height 20
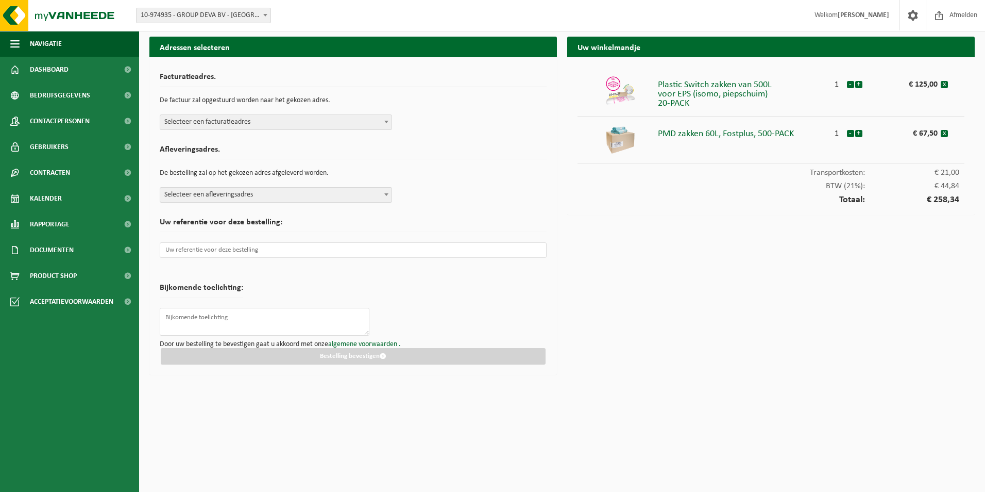
click at [315, 125] on span "Selecteer een facturatieadres" at bounding box center [275, 122] width 231 height 14
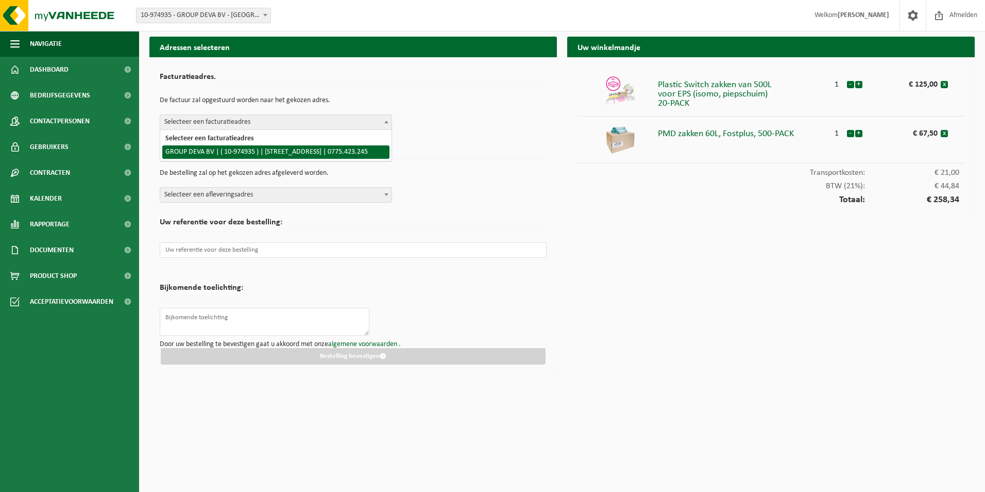
select select "157914"
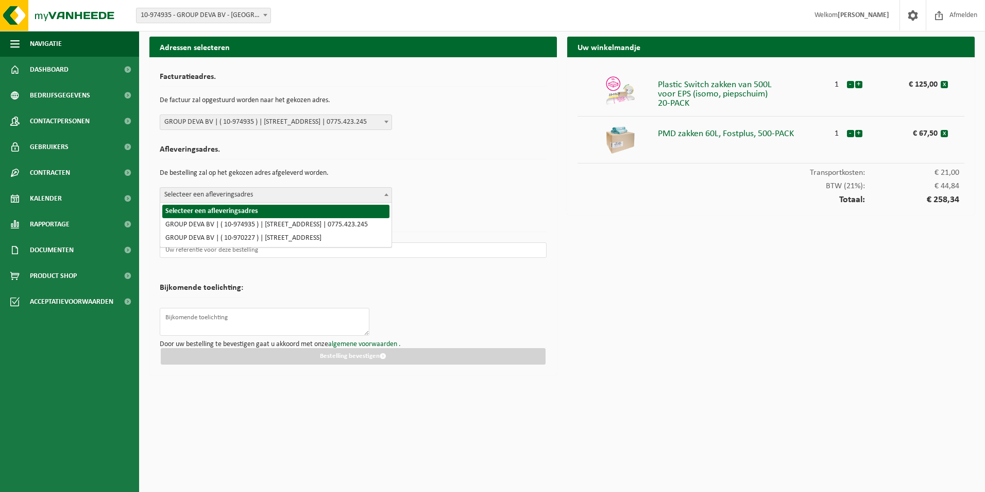
click at [289, 191] on span "Selecteer een afleveringsadres" at bounding box center [275, 195] width 231 height 14
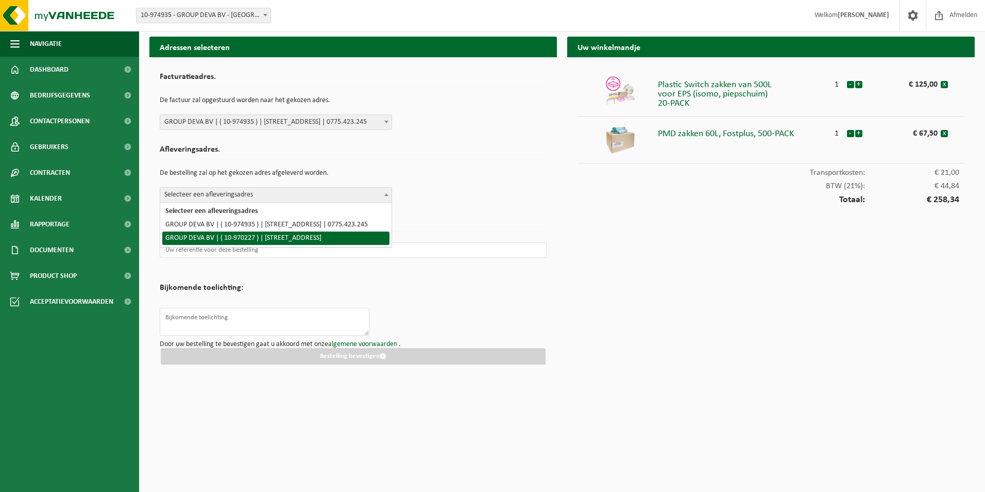
select select "154712"
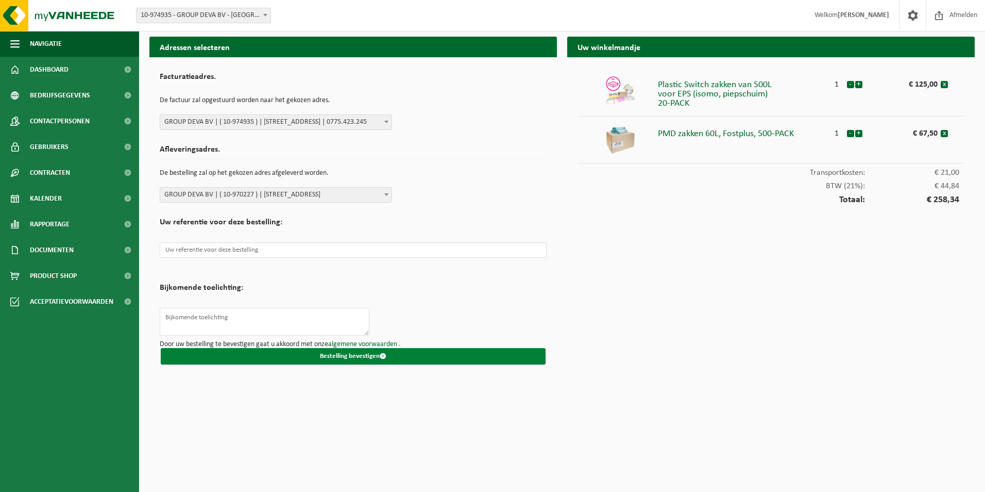
click at [374, 357] on button "Bestelling bevestigen" at bounding box center [353, 356] width 385 height 16
